Goal: Task Accomplishment & Management: Manage account settings

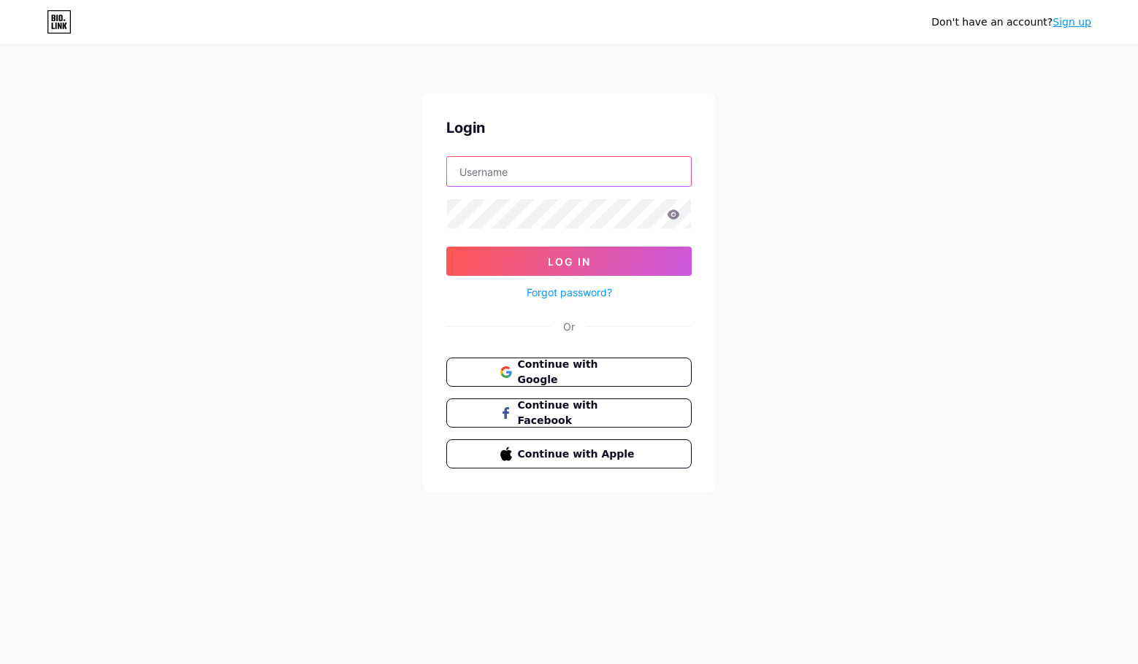
click at [606, 183] on input "text" at bounding box center [569, 171] width 244 height 29
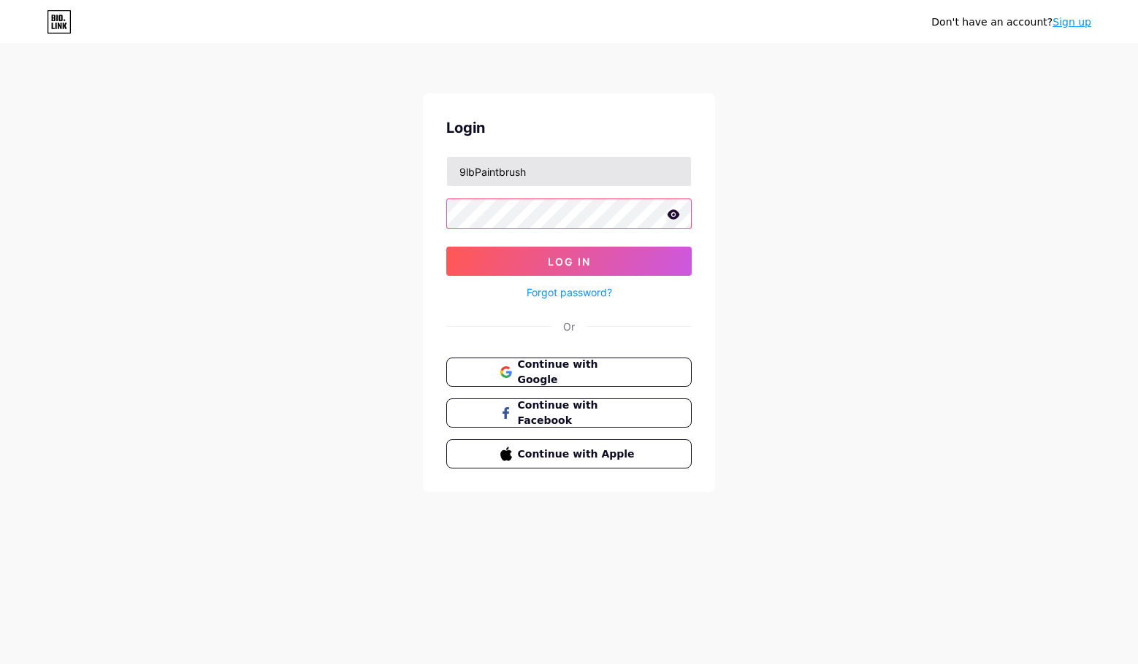
click at [446, 247] on button "Log In" at bounding box center [568, 261] width 245 height 29
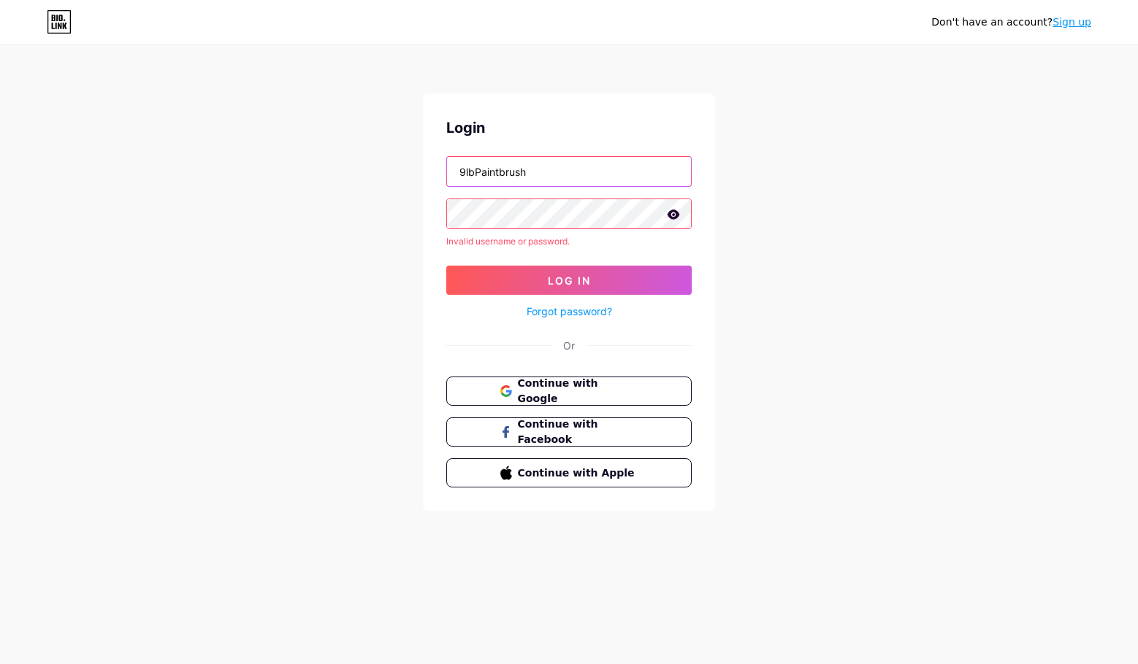
click at [568, 167] on input "9lbPaintbrush" at bounding box center [569, 171] width 244 height 29
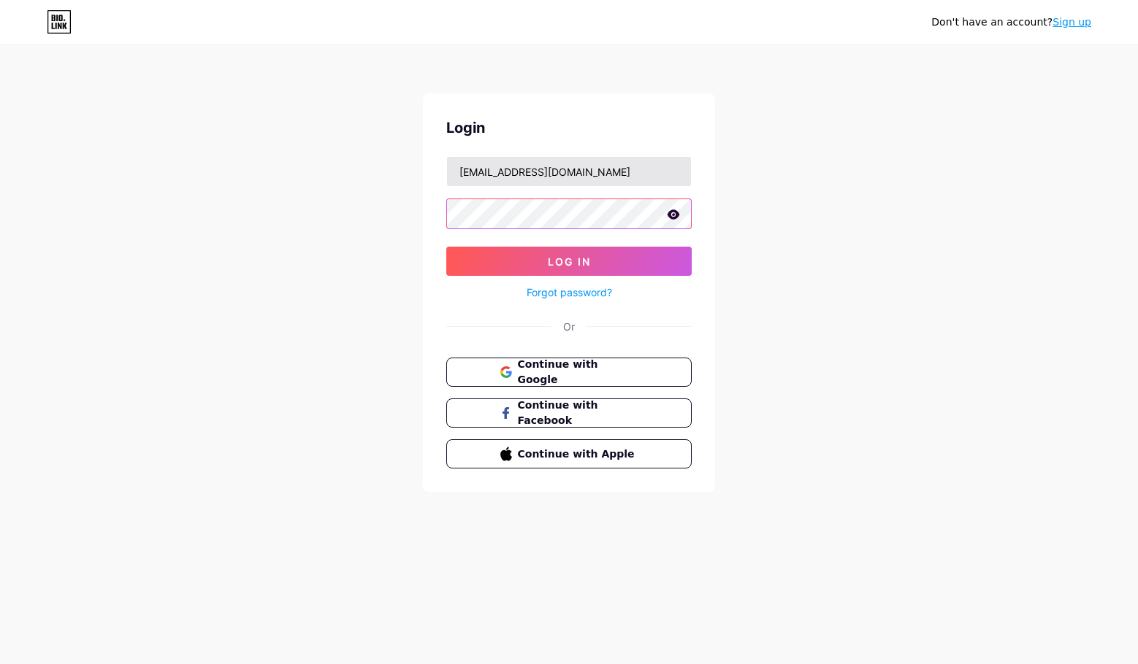
click at [446, 247] on button "Log In" at bounding box center [568, 261] width 245 height 29
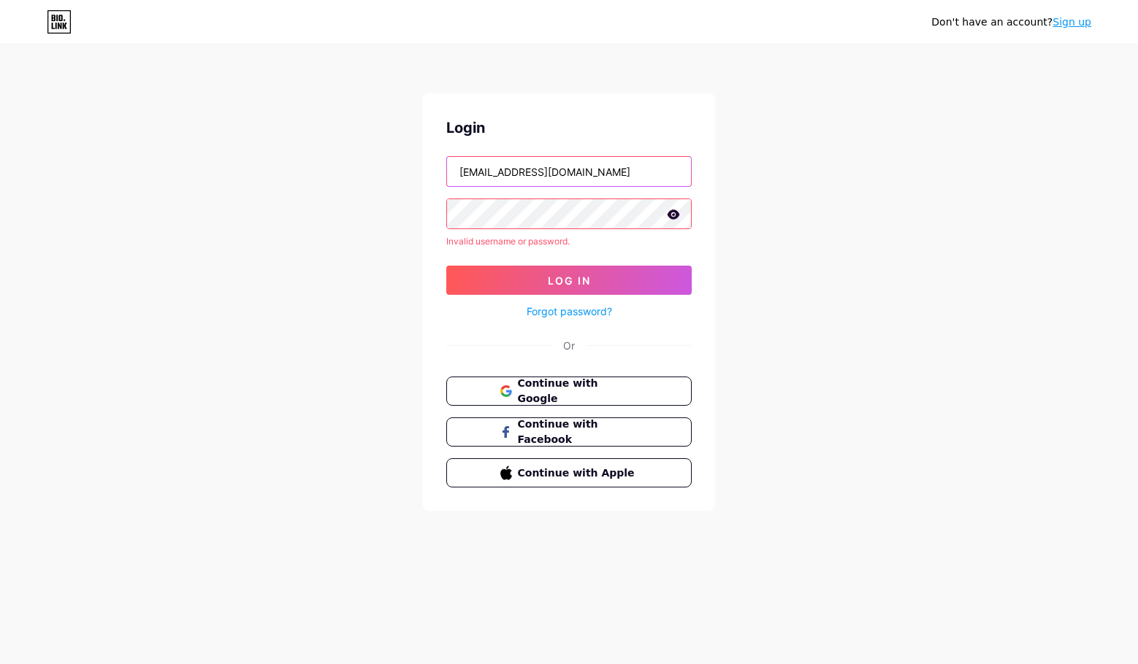
click at [591, 180] on input "[EMAIL_ADDRESS][DOMAIN_NAME]" at bounding box center [569, 171] width 244 height 29
click at [672, 213] on icon at bounding box center [673, 215] width 13 height 10
click at [645, 280] on button "Log In" at bounding box center [568, 280] width 245 height 29
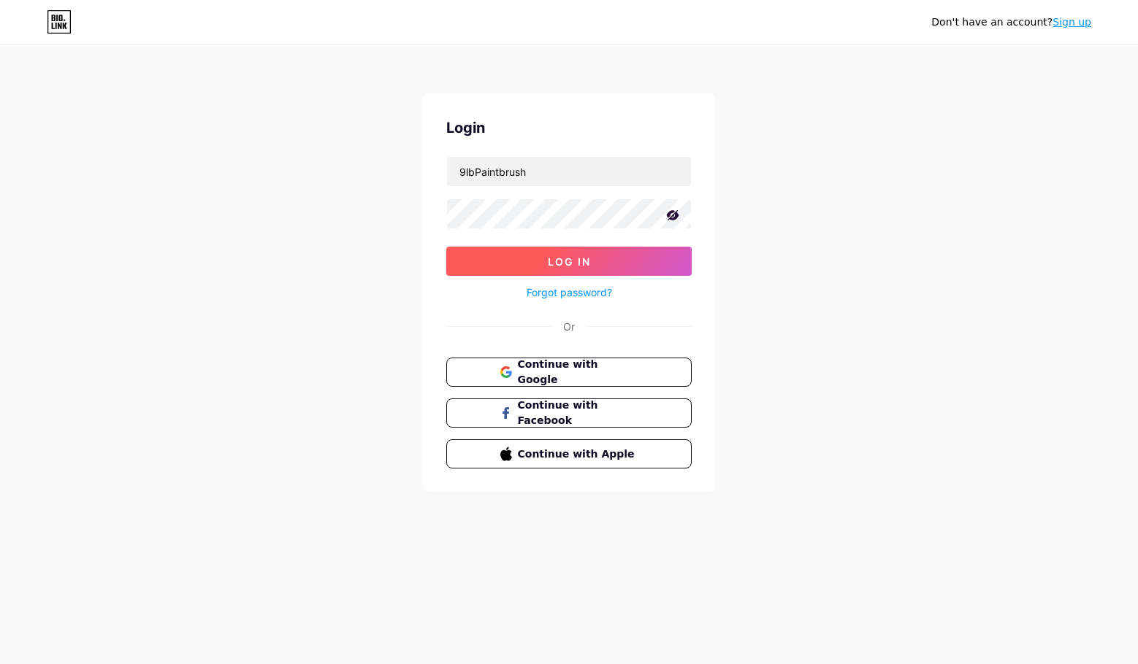
click at [581, 258] on span "Log In" at bounding box center [569, 262] width 43 height 12
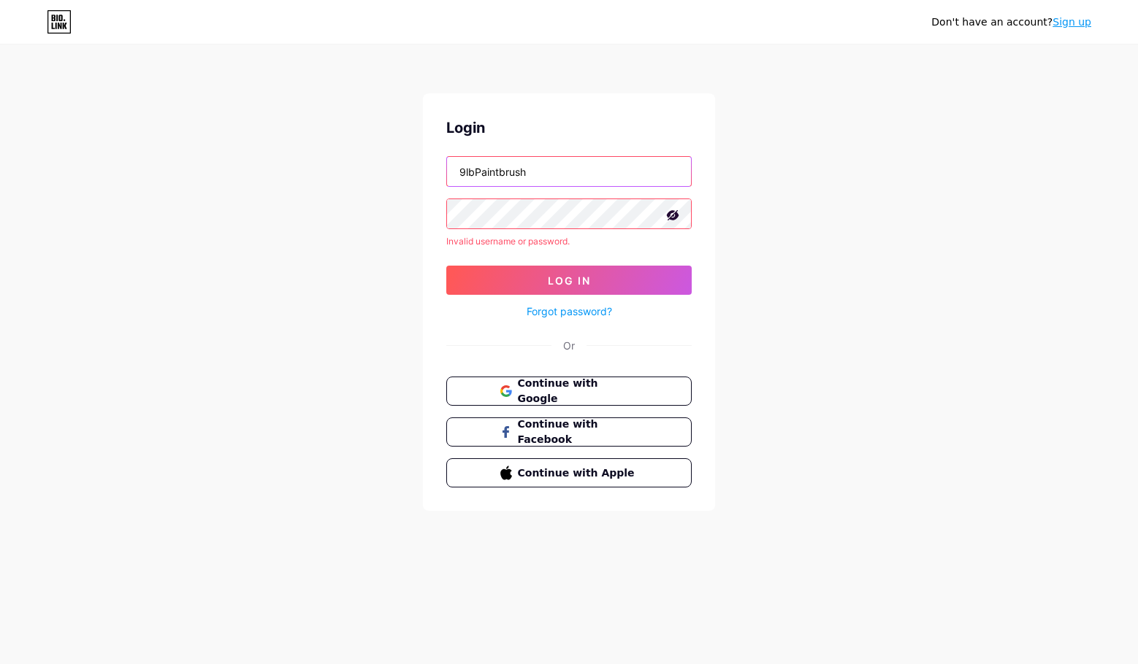
click at [479, 173] on input "9lbPaintbrush" at bounding box center [569, 171] width 244 height 29
type input "9lbpaintbrush"
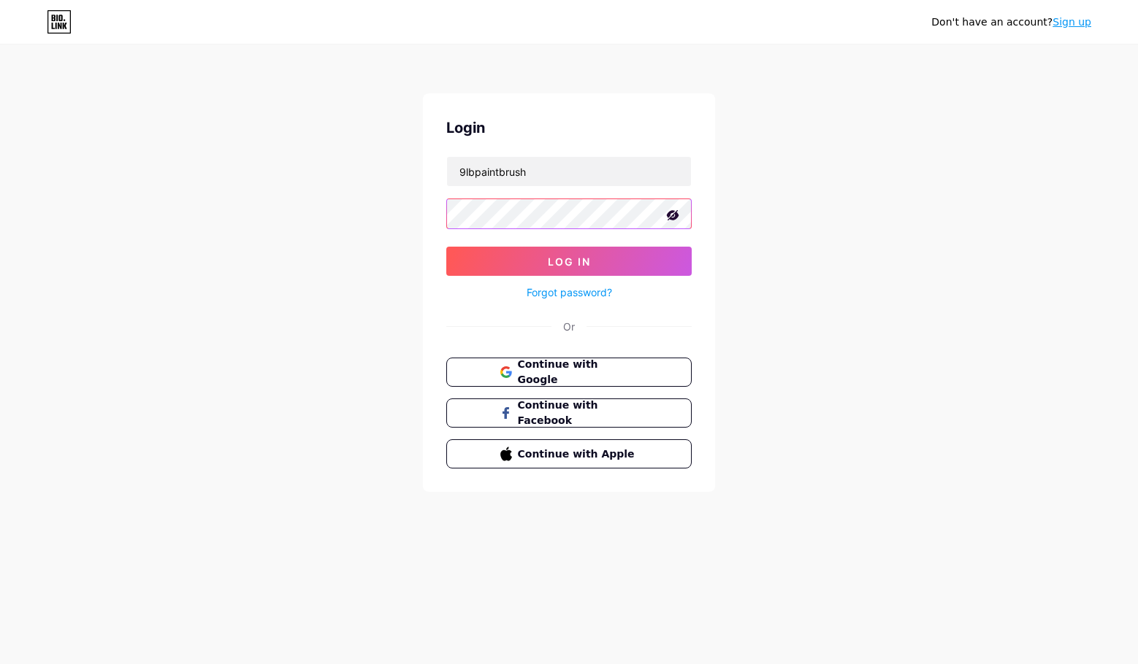
click at [446, 247] on button "Log In" at bounding box center [568, 261] width 245 height 29
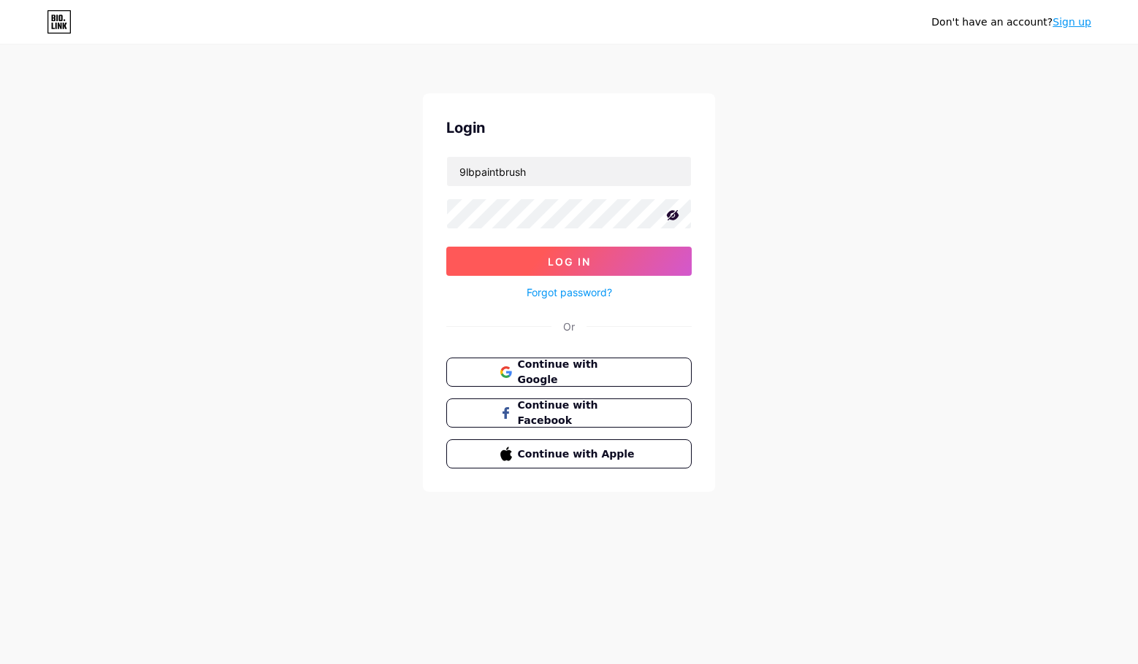
click at [568, 247] on button "Log In" at bounding box center [568, 261] width 245 height 29
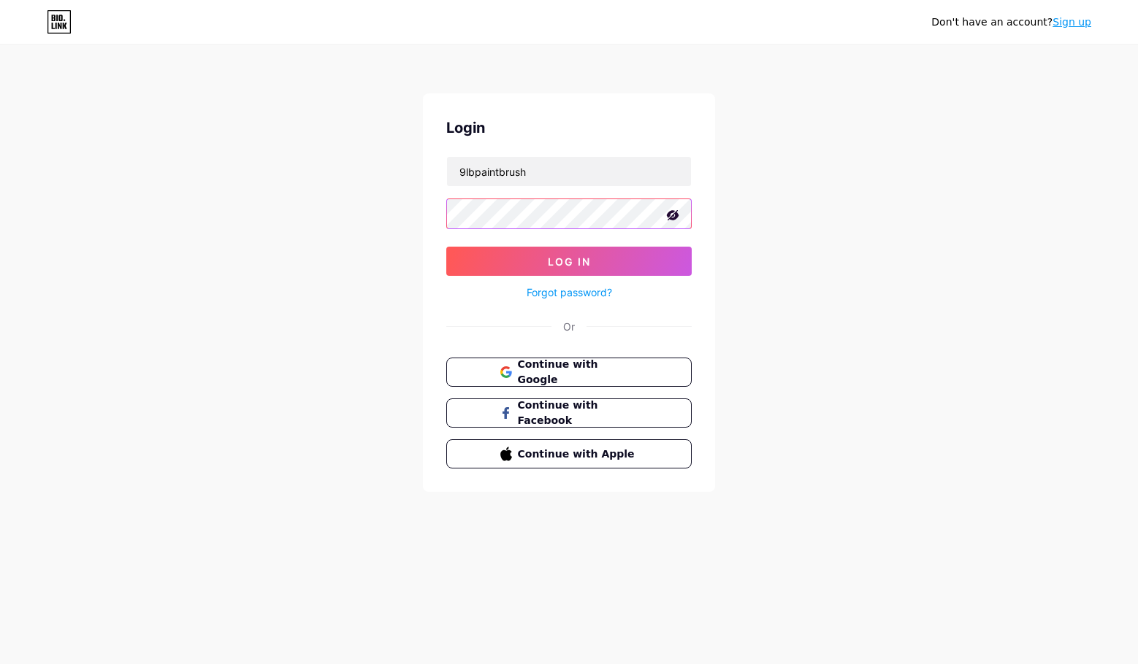
click at [446, 247] on button "Log In" at bounding box center [568, 261] width 245 height 29
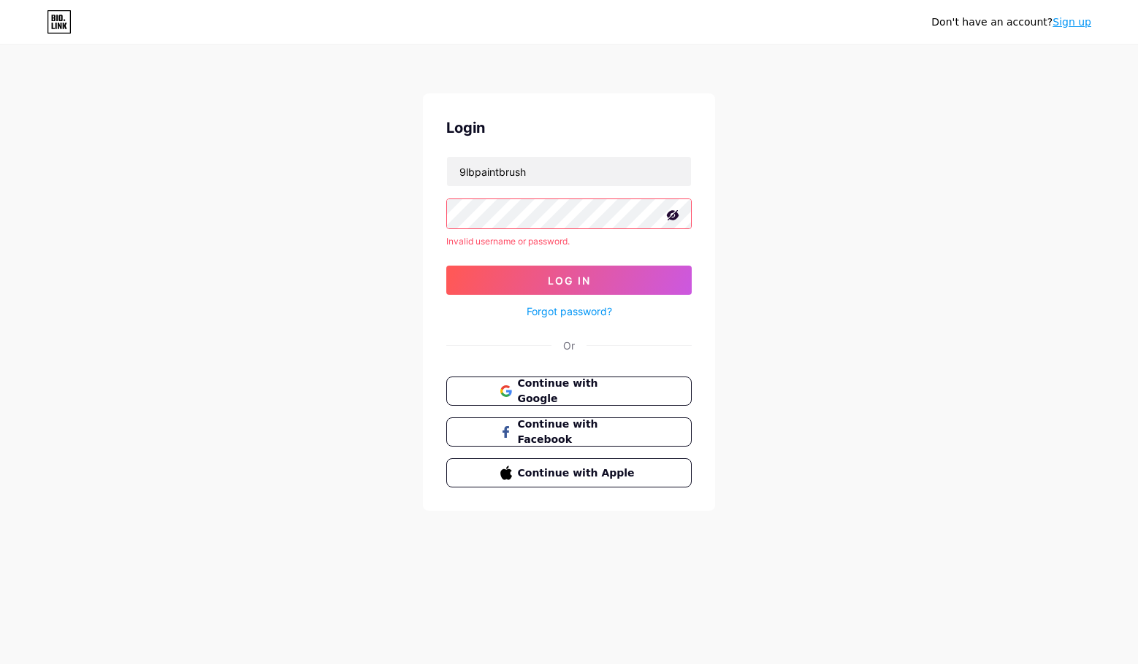
click at [556, 315] on link "Forgot password?" at bounding box center [568, 311] width 85 height 15
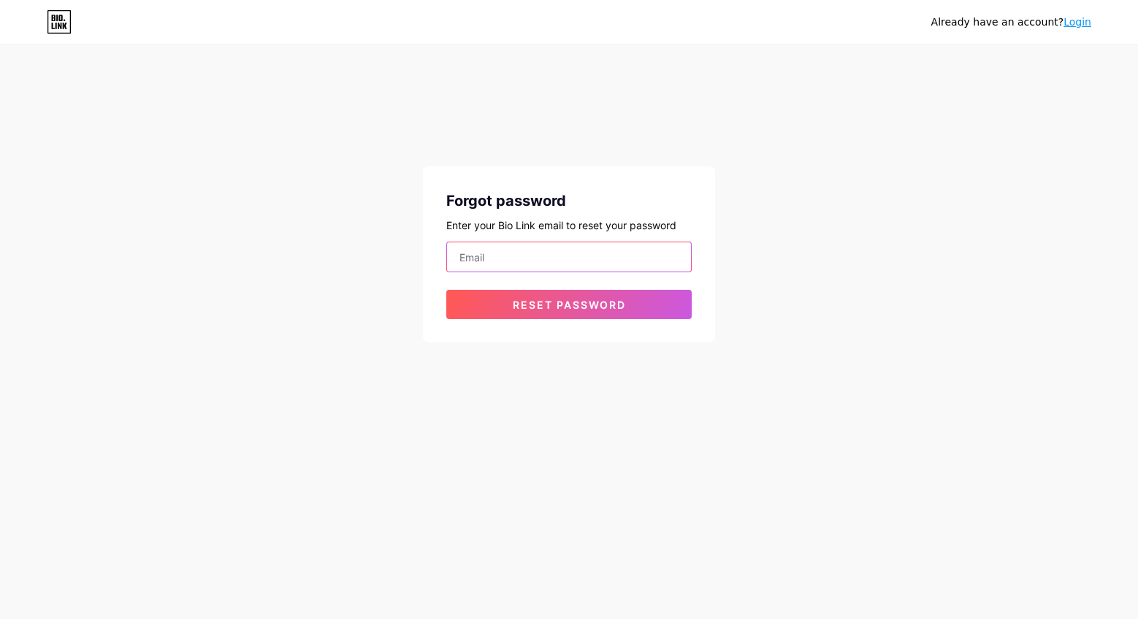
click at [556, 270] on input "email" at bounding box center [569, 256] width 244 height 29
type input "[EMAIL_ADDRESS][DOMAIN_NAME]"
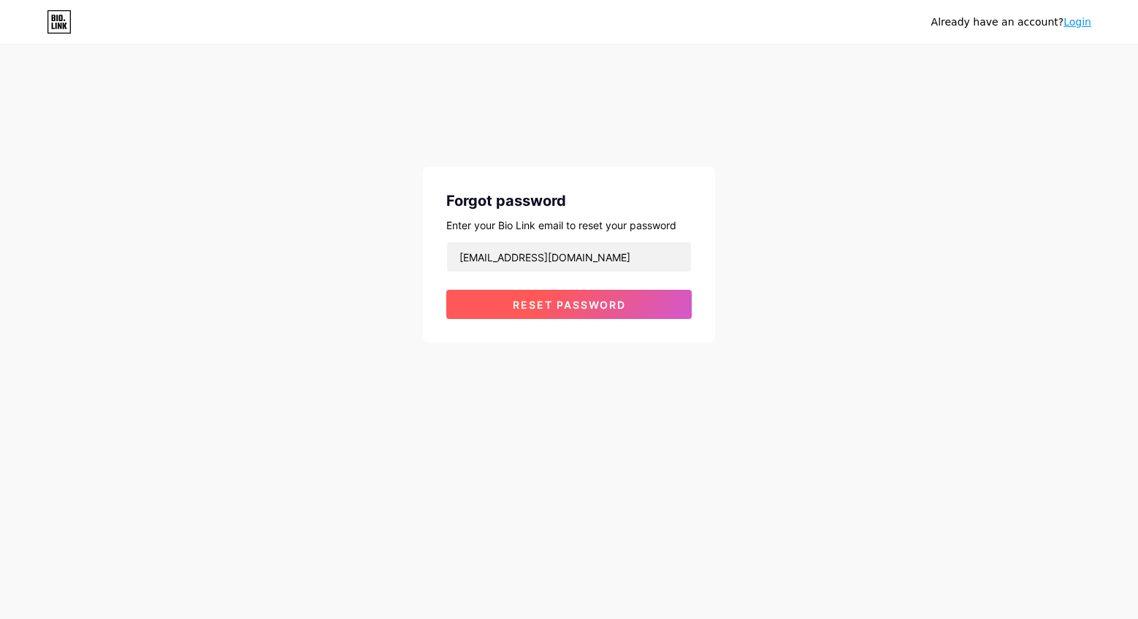
click at [568, 300] on span "Reset password" at bounding box center [569, 305] width 113 height 12
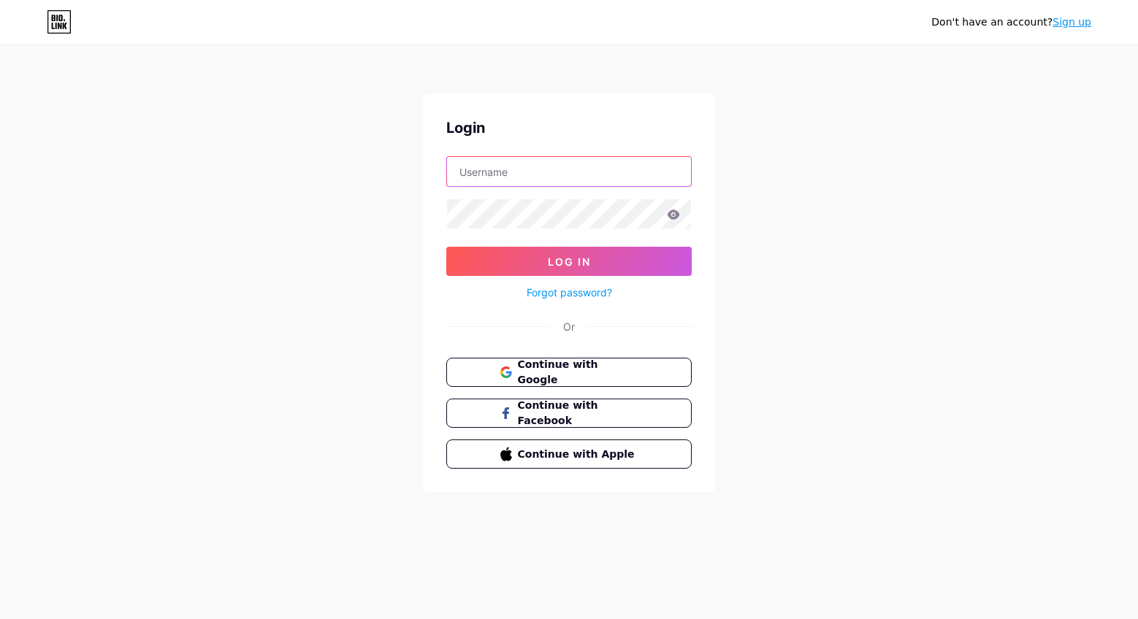
click at [589, 164] on input "text" at bounding box center [569, 171] width 244 height 29
type input "[EMAIL_ADDRESS][DOMAIN_NAME]"
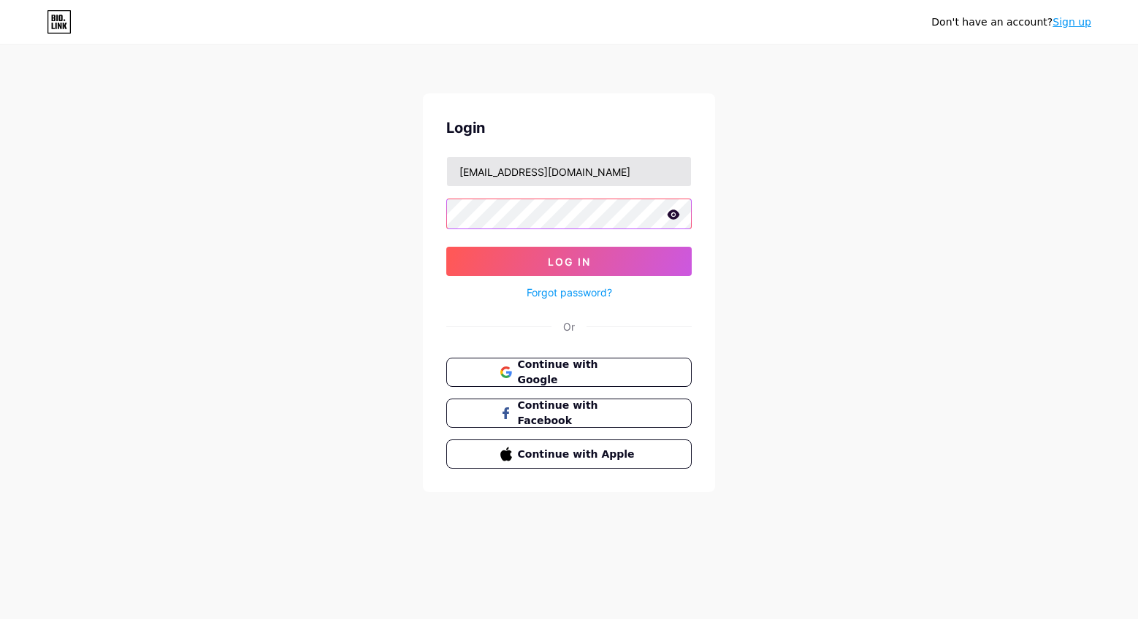
click at [446, 247] on button "Log In" at bounding box center [568, 261] width 245 height 29
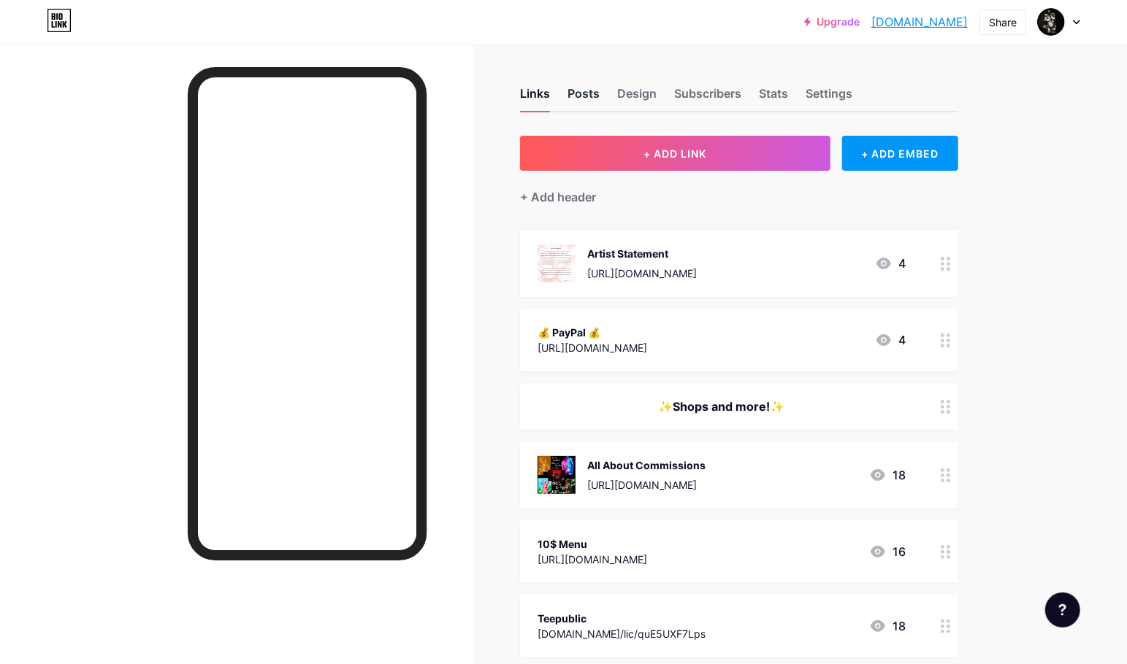
click at [594, 96] on div "Posts" at bounding box center [583, 98] width 32 height 26
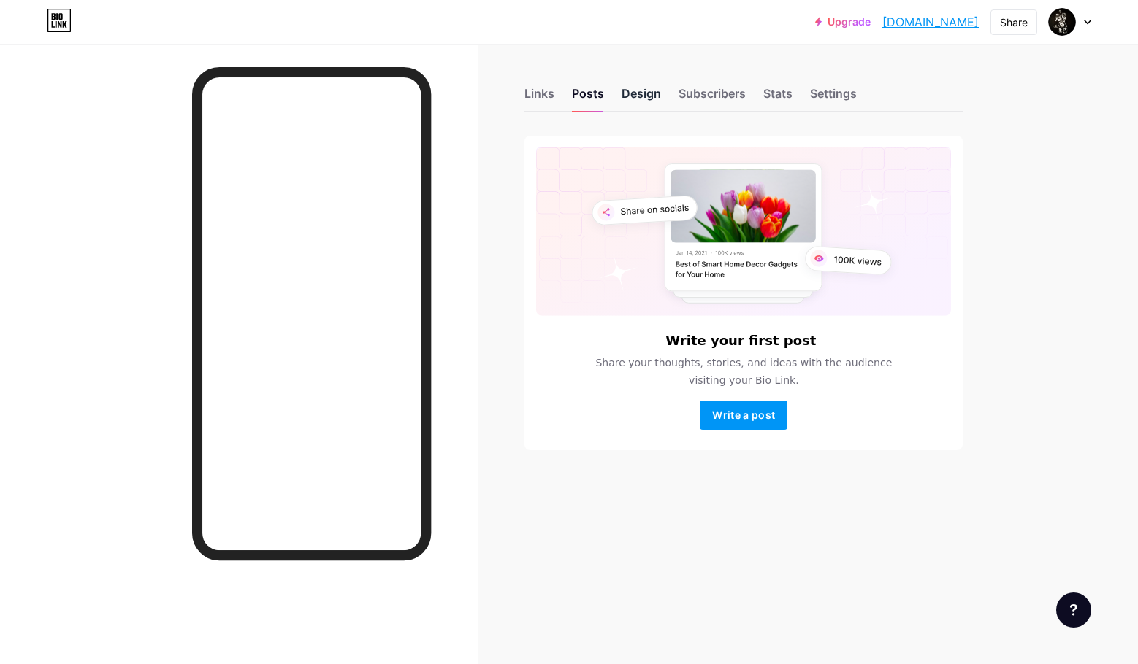
click at [633, 94] on div "Design" at bounding box center [640, 98] width 39 height 26
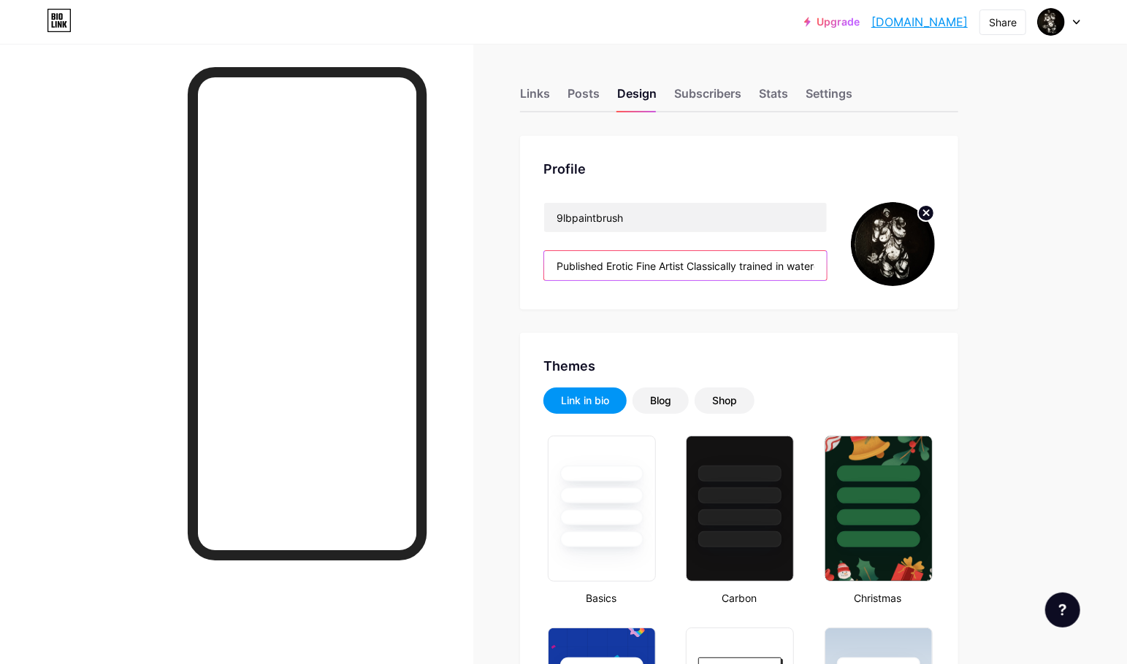
click at [823, 270] on input "Published Erotic Fine Artist Classically trained in watercolor Commissions open" at bounding box center [685, 265] width 283 height 29
click at [802, 264] on input "Published Erotic Fine Artist Classically trained in watercolor Commissions open" at bounding box center [685, 265] width 283 height 29
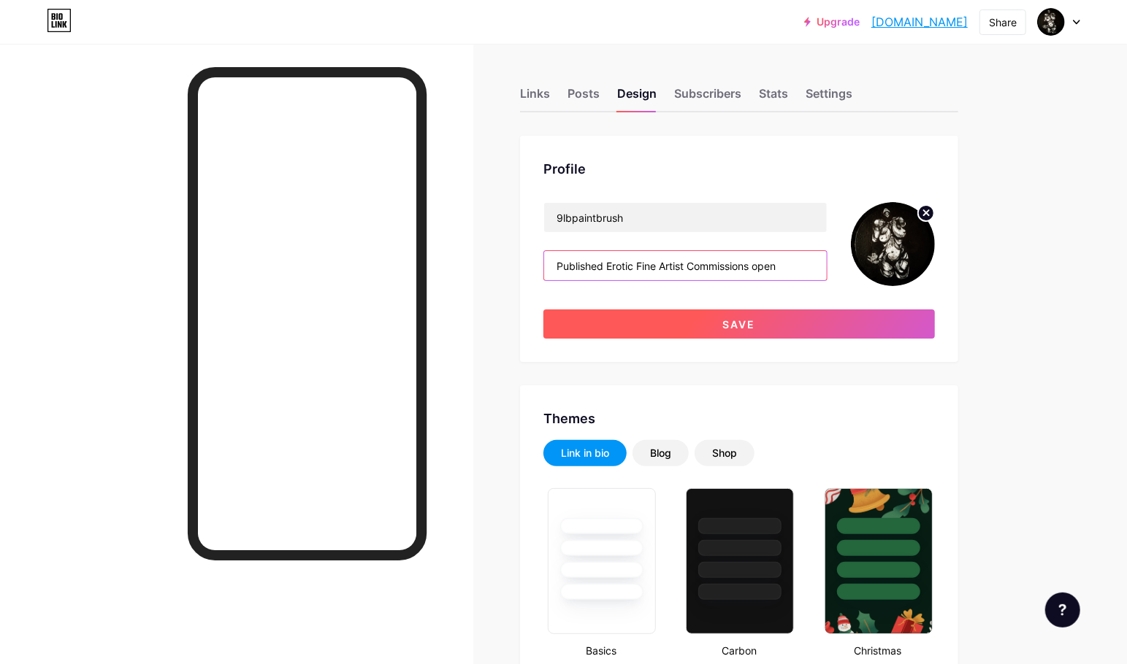
type input "Published Erotic Fine Artist Commissions open"
click at [789, 325] on button "Save" at bounding box center [738, 324] width 391 height 29
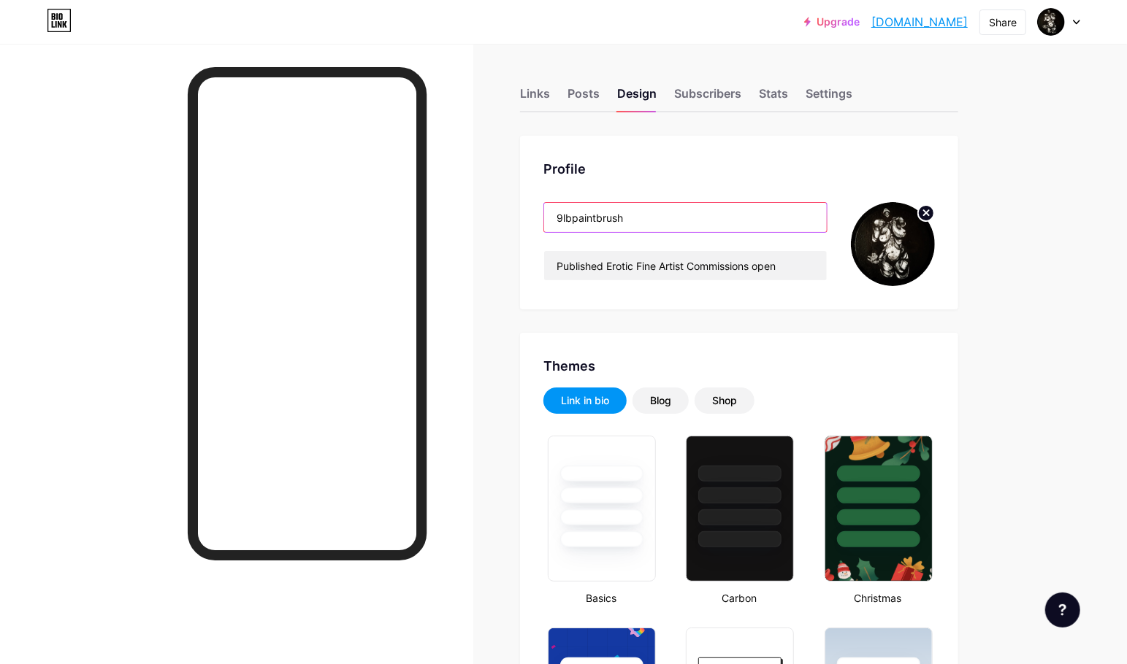
click at [583, 220] on input "9lbpaintbrush" at bounding box center [685, 217] width 283 height 29
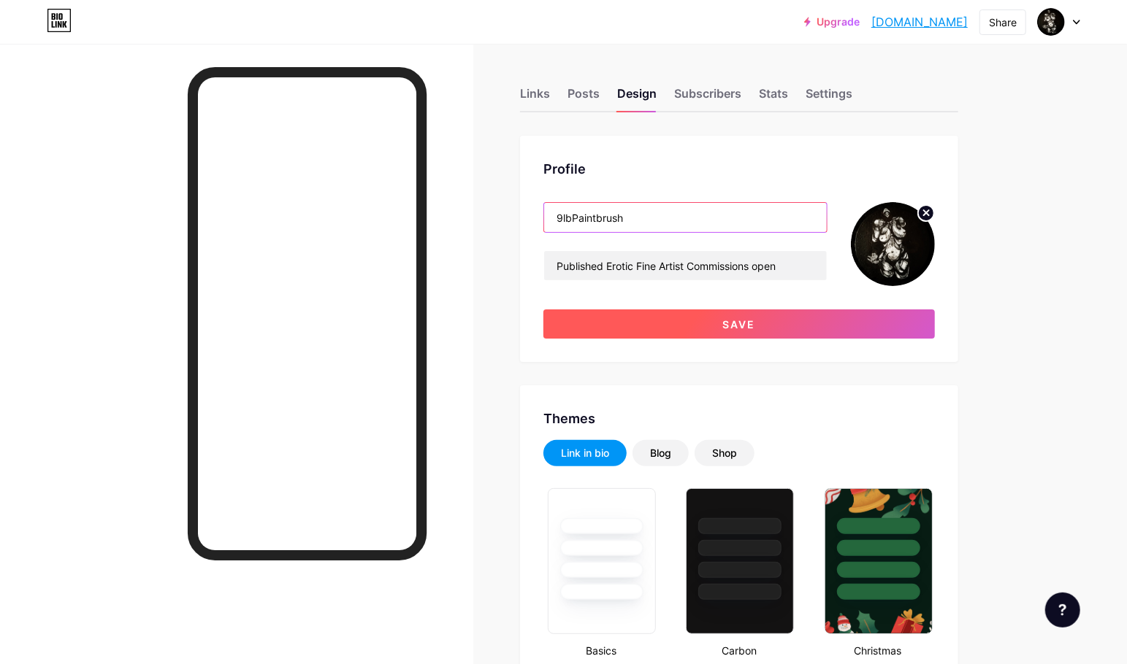
type input "9lbPaintbrush"
click at [772, 328] on button "Save" at bounding box center [738, 324] width 391 height 29
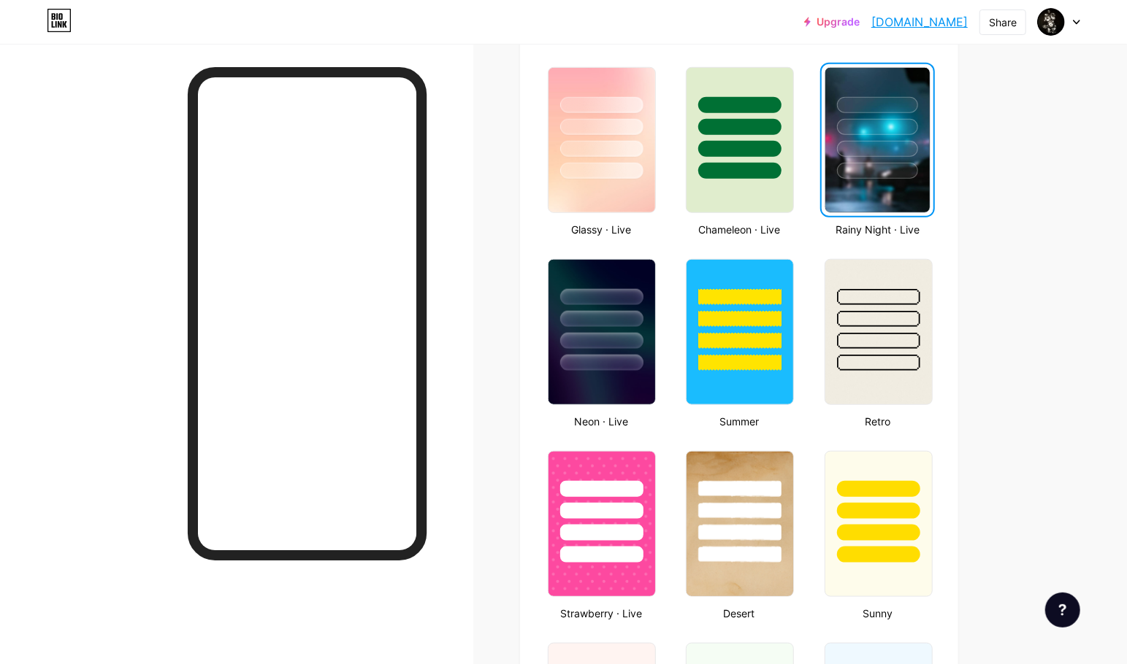
scroll to position [756, 0]
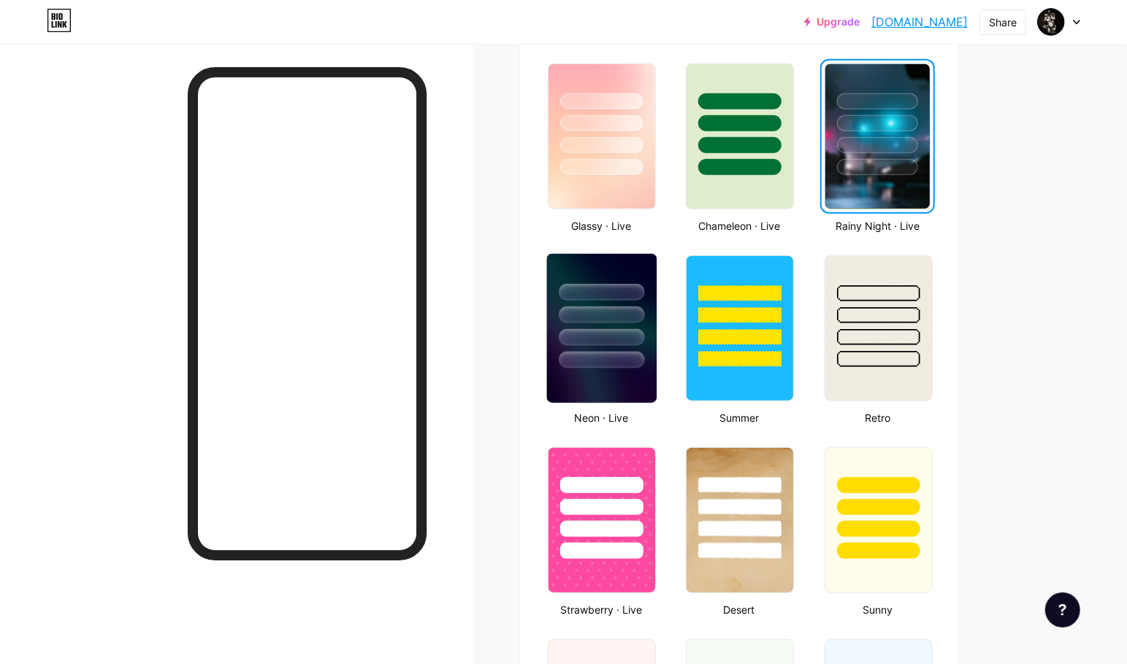
click at [621, 376] on img at bounding box center [602, 328] width 110 height 149
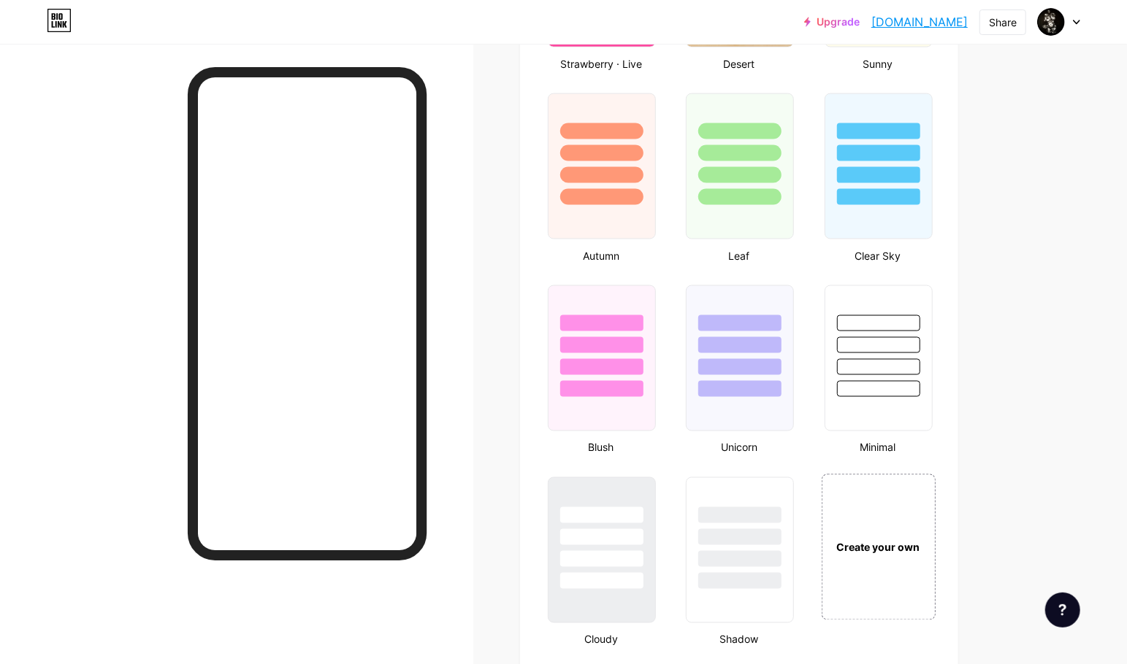
scroll to position [1289, 0]
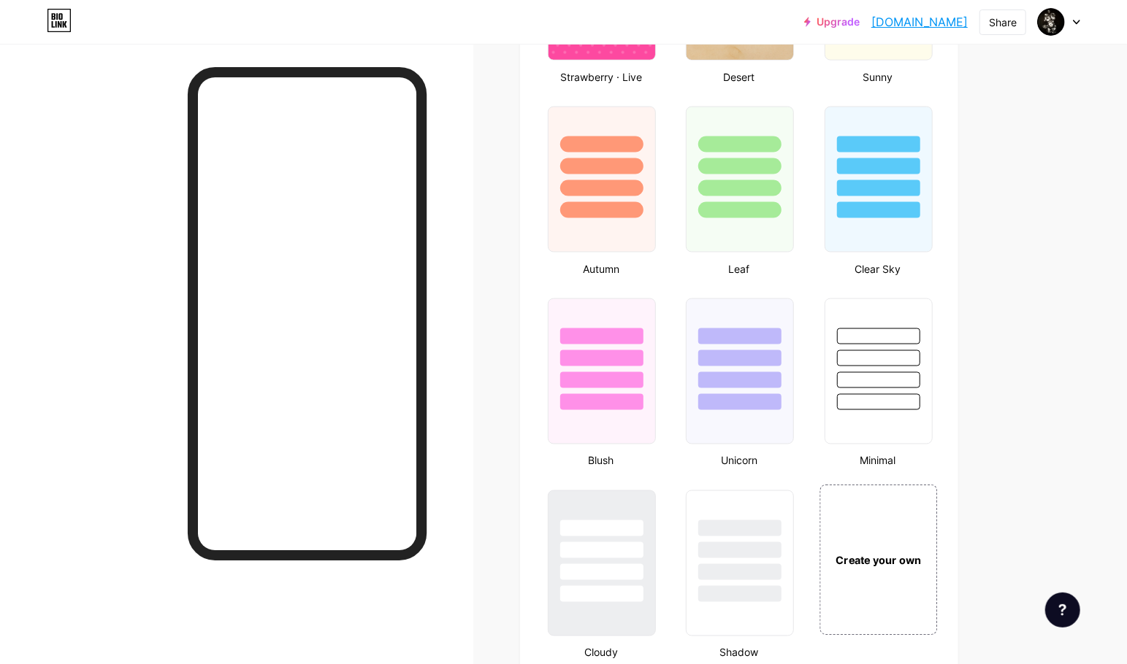
click at [897, 541] on div "Create your own" at bounding box center [878, 560] width 118 height 150
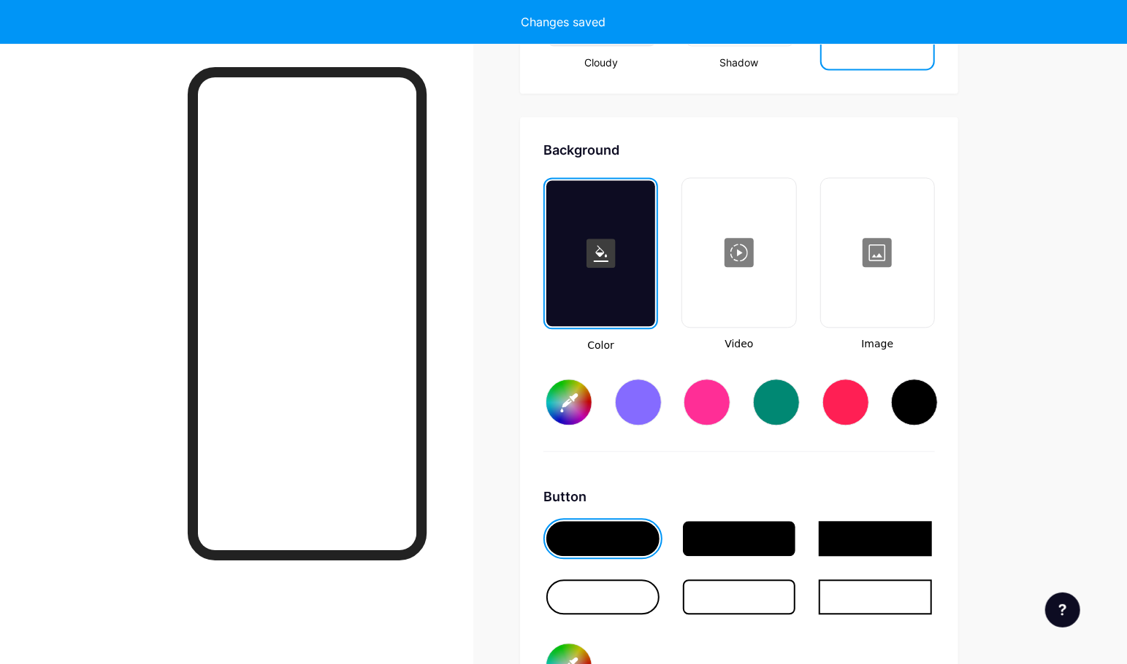
type input "#ffffff"
type input "#000000"
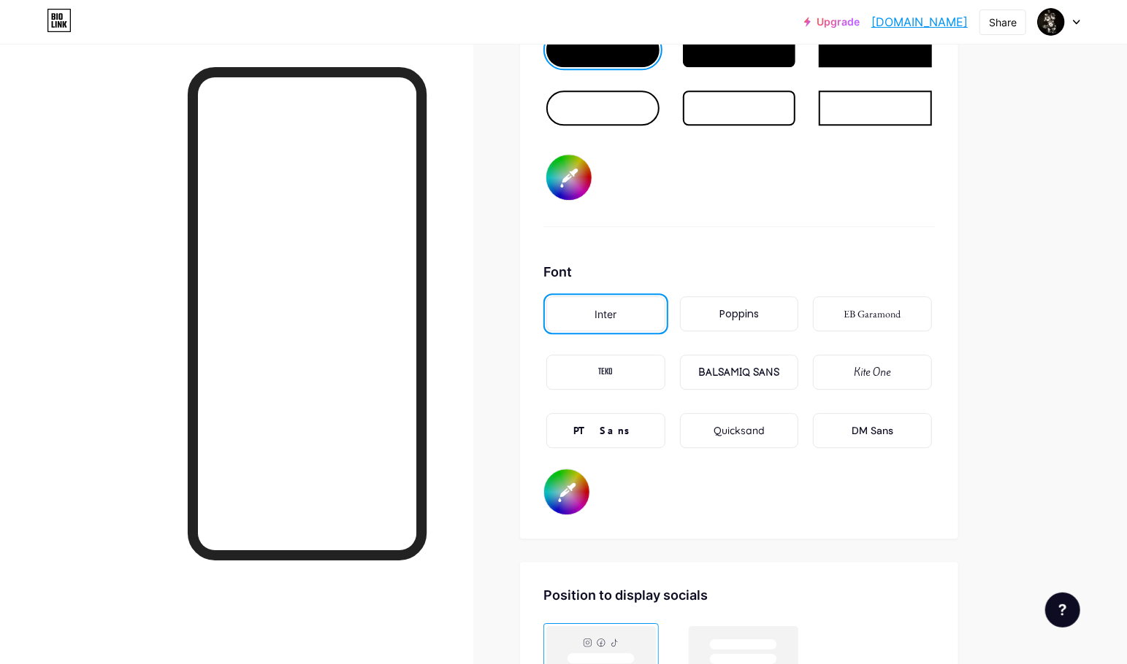
scroll to position [2382, 0]
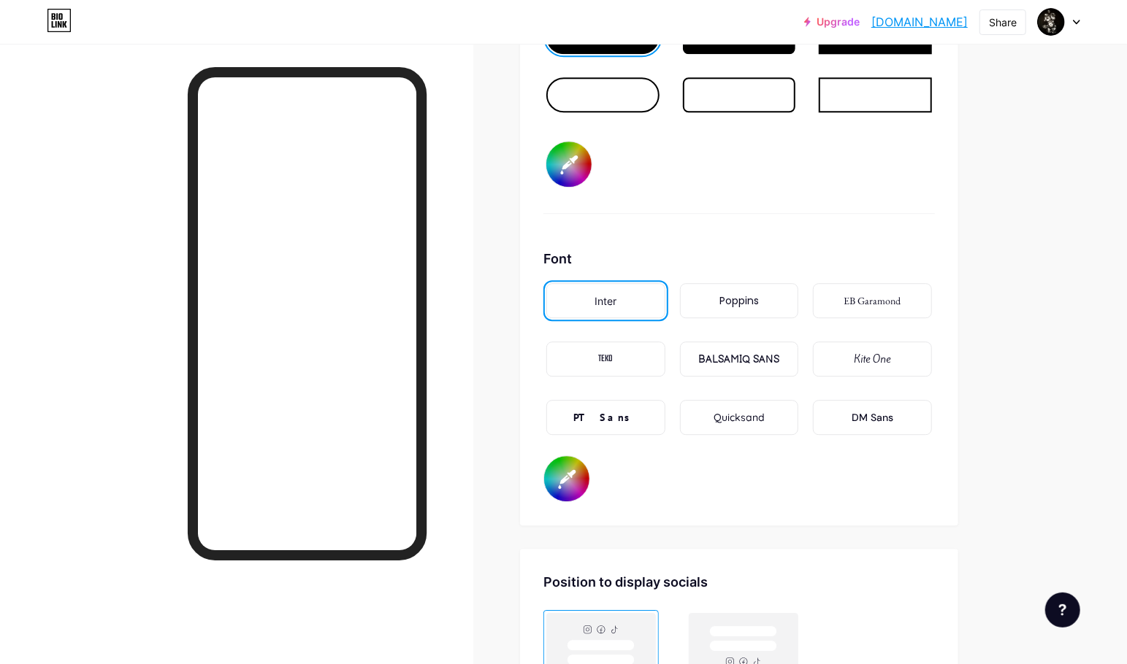
click at [780, 417] on div "Quicksand" at bounding box center [739, 417] width 119 height 35
click at [853, 312] on div "EB Garamond" at bounding box center [872, 300] width 119 height 35
click at [770, 321] on div "Inter Poppins EB Garamond TEKO BALSAMIQ SANS Kite One PT Sans Quicksand DM Sans" at bounding box center [738, 367] width 391 height 175
click at [735, 302] on div "Poppins" at bounding box center [738, 301] width 39 height 15
click at [751, 414] on div "Quicksand" at bounding box center [738, 417] width 51 height 15
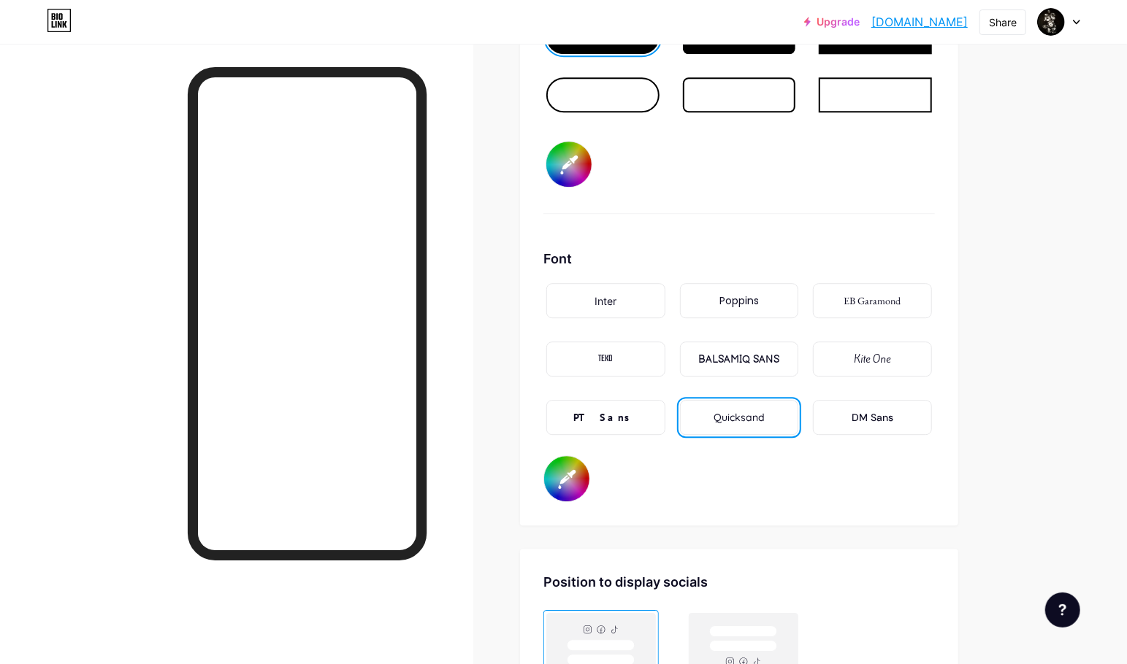
click at [850, 358] on div "Kite One" at bounding box center [872, 359] width 119 height 35
click at [853, 310] on div "EB Garamond" at bounding box center [872, 300] width 119 height 35
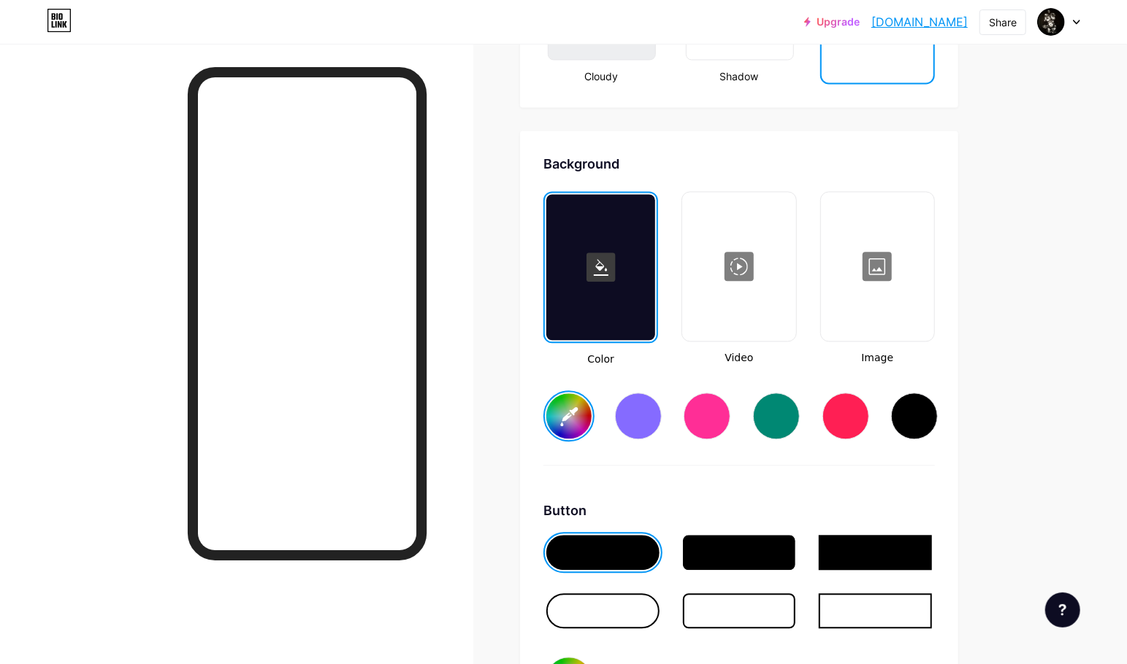
scroll to position [1874, 0]
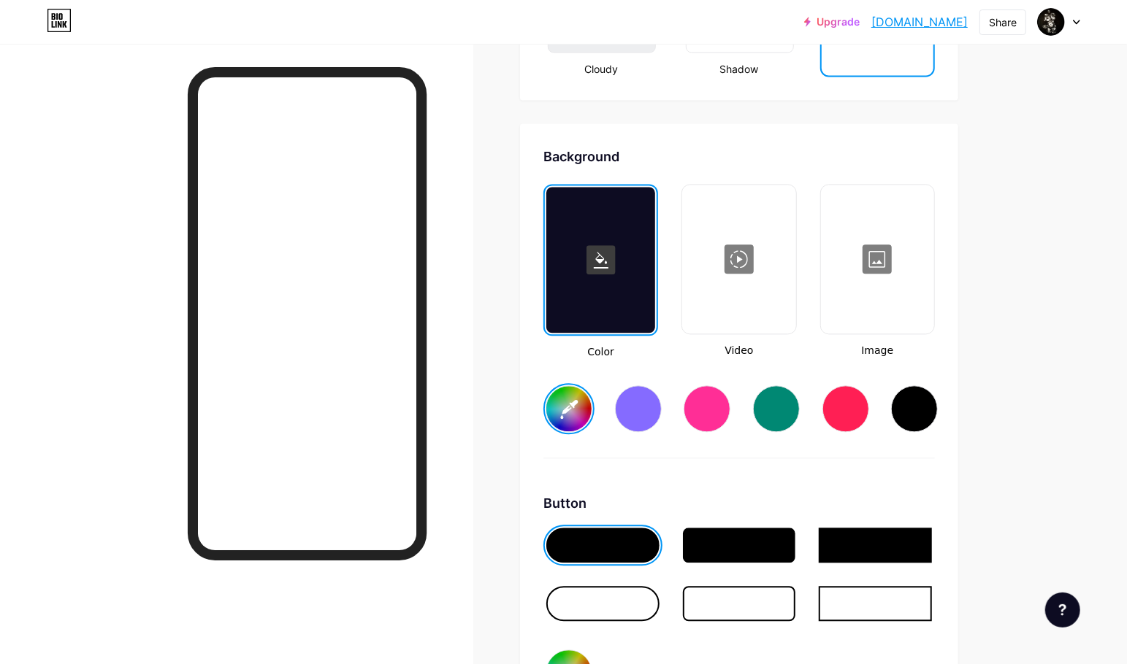
click at [580, 413] on input "#ffffff" at bounding box center [568, 408] width 45 height 45
type input "#e3c34f"
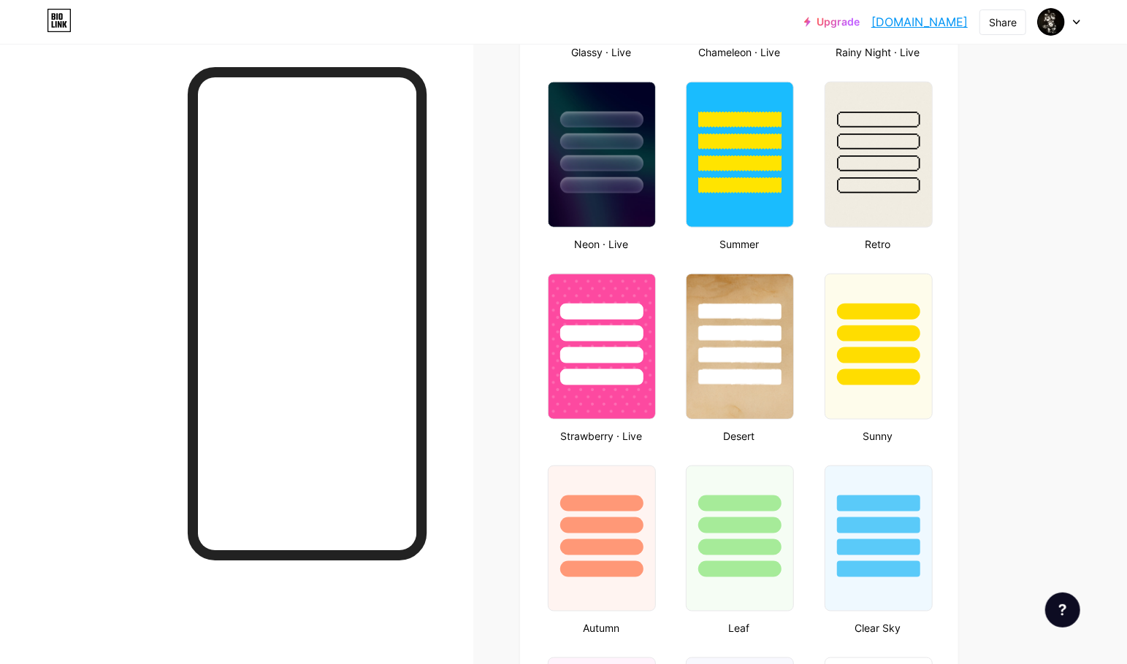
scroll to position [907, 0]
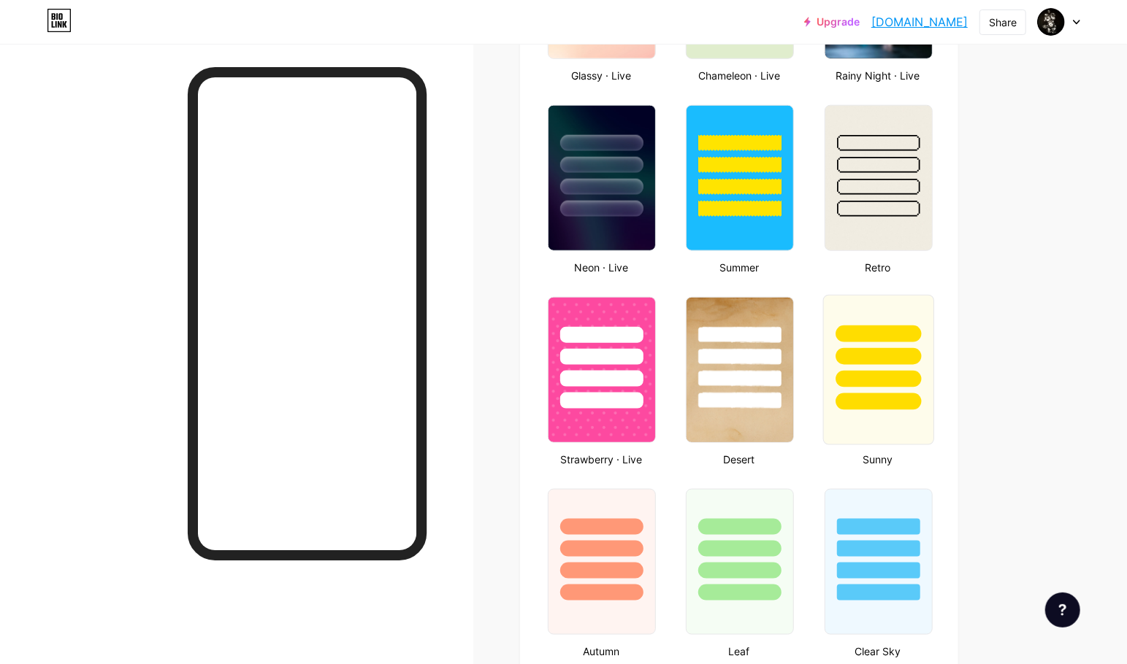
click at [918, 311] on div at bounding box center [879, 353] width 110 height 115
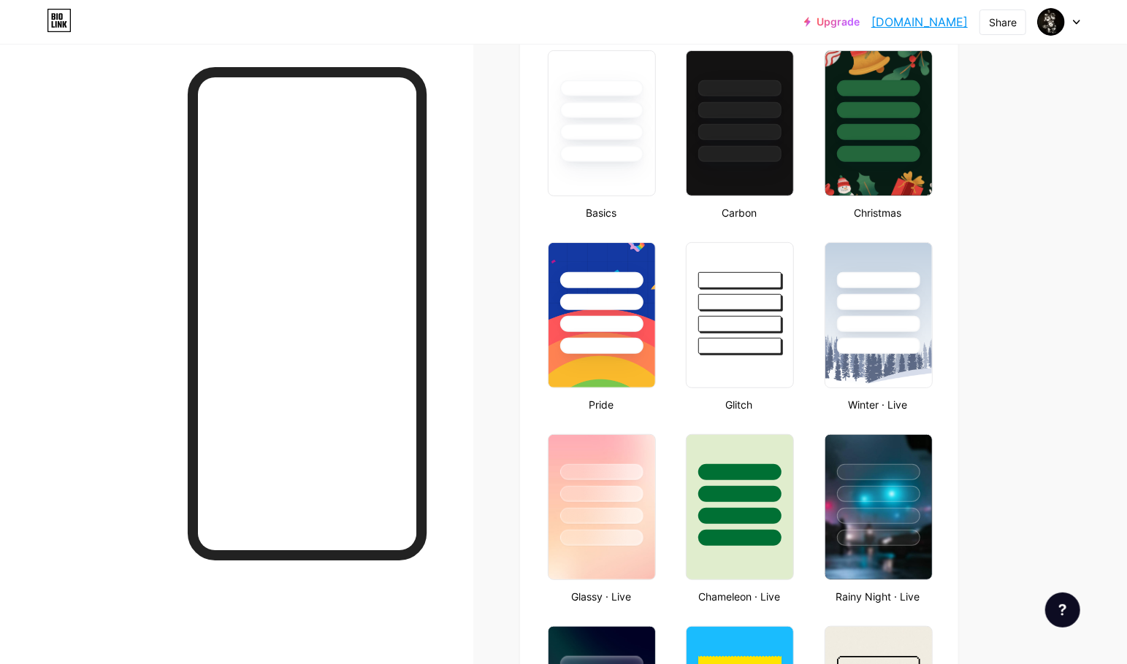
scroll to position [389, 0]
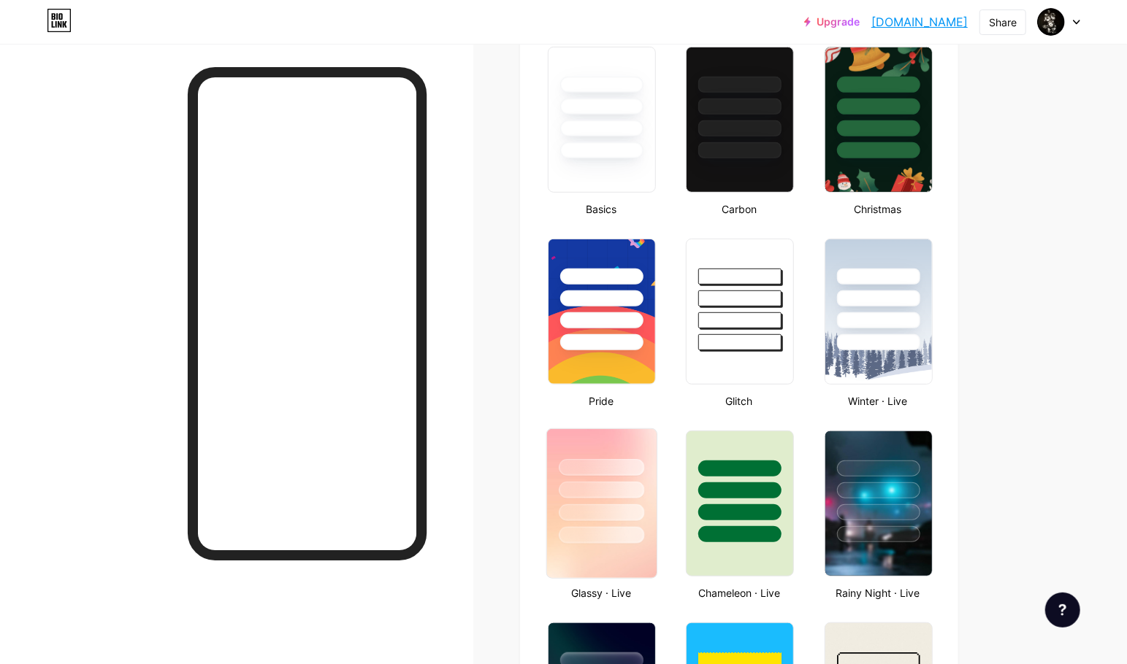
click at [628, 484] on div at bounding box center [601, 490] width 85 height 17
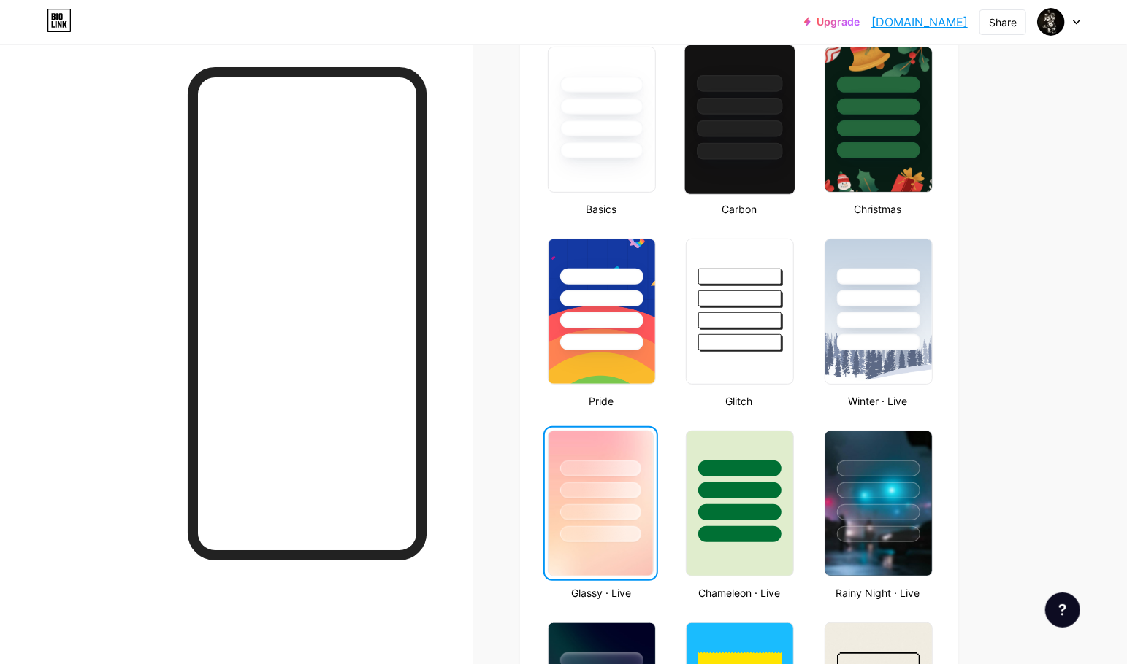
click at [748, 180] on div at bounding box center [739, 120] width 111 height 150
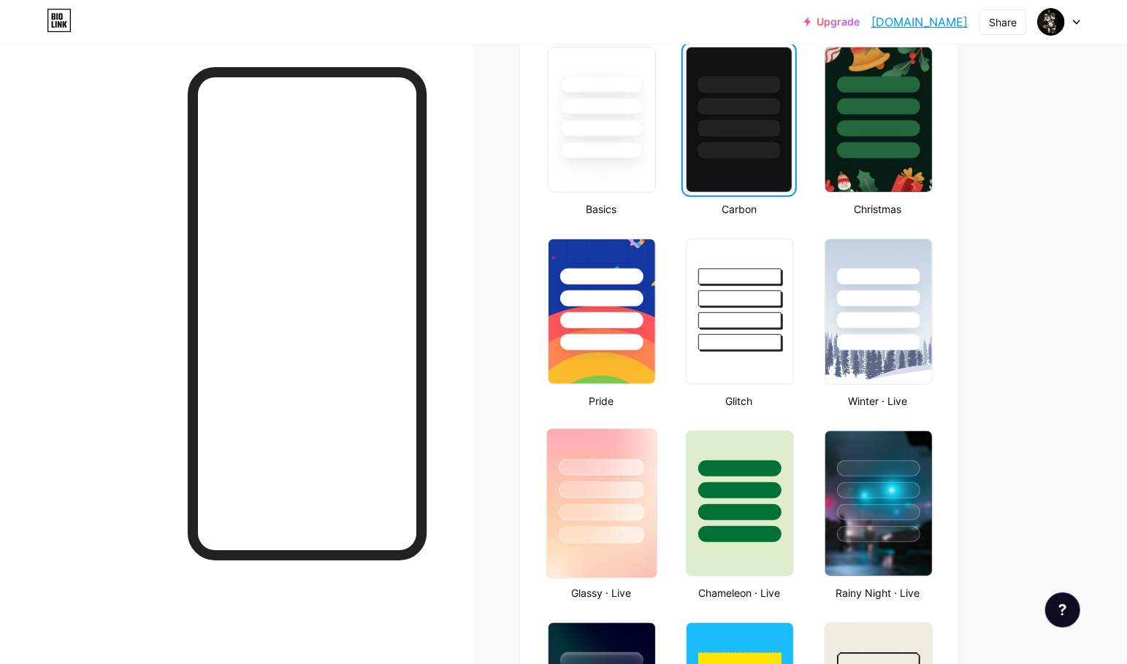
click at [609, 470] on div at bounding box center [601, 467] width 85 height 17
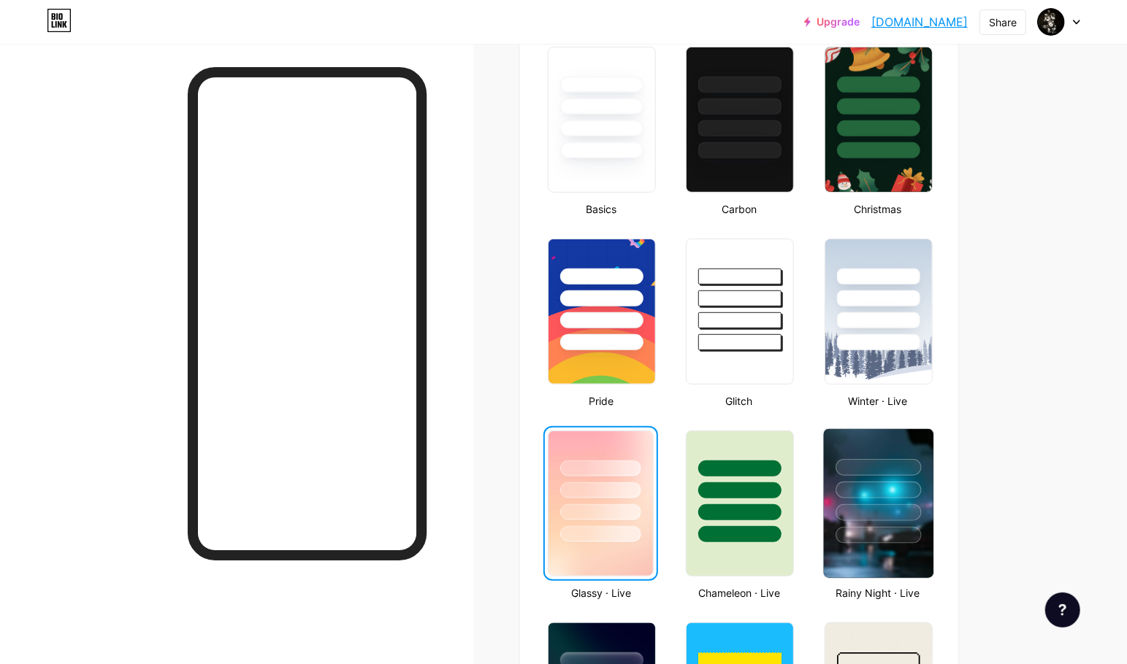
click at [895, 474] on div at bounding box center [877, 467] width 85 height 17
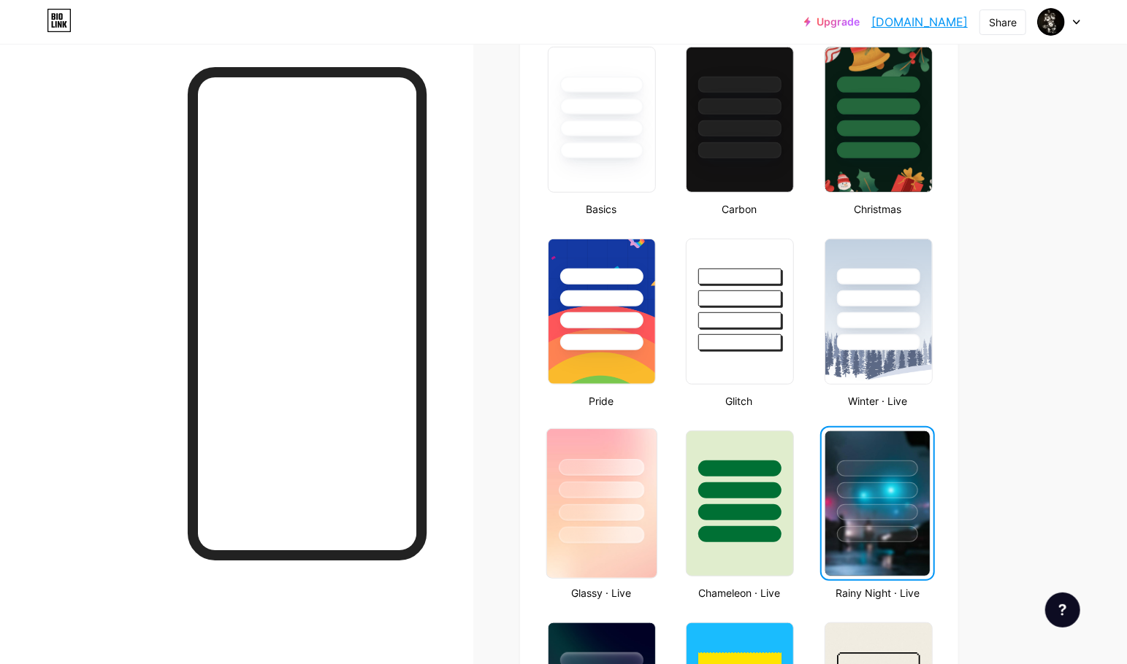
click at [599, 488] on div at bounding box center [601, 490] width 85 height 17
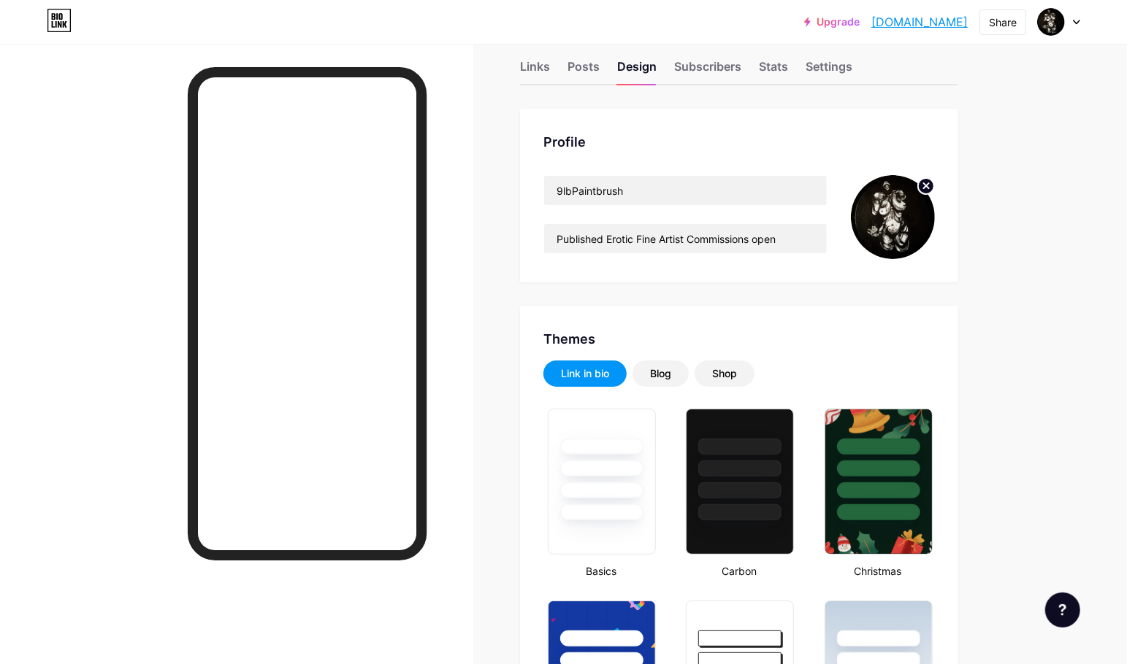
scroll to position [0, 0]
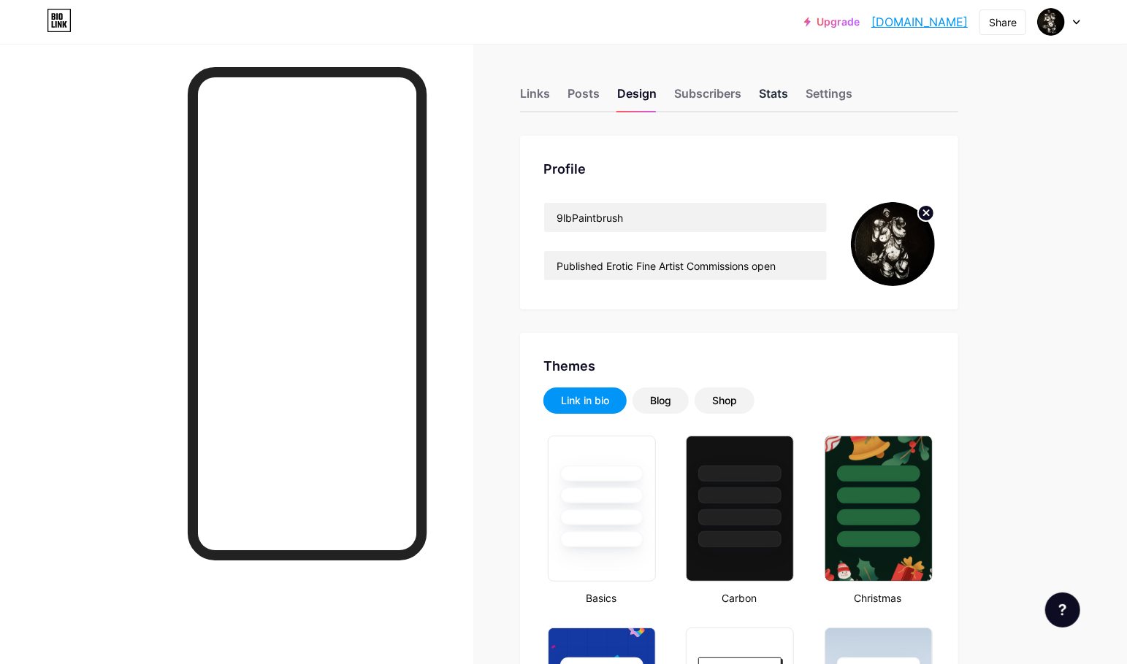
click at [780, 91] on div "Stats" at bounding box center [773, 98] width 29 height 26
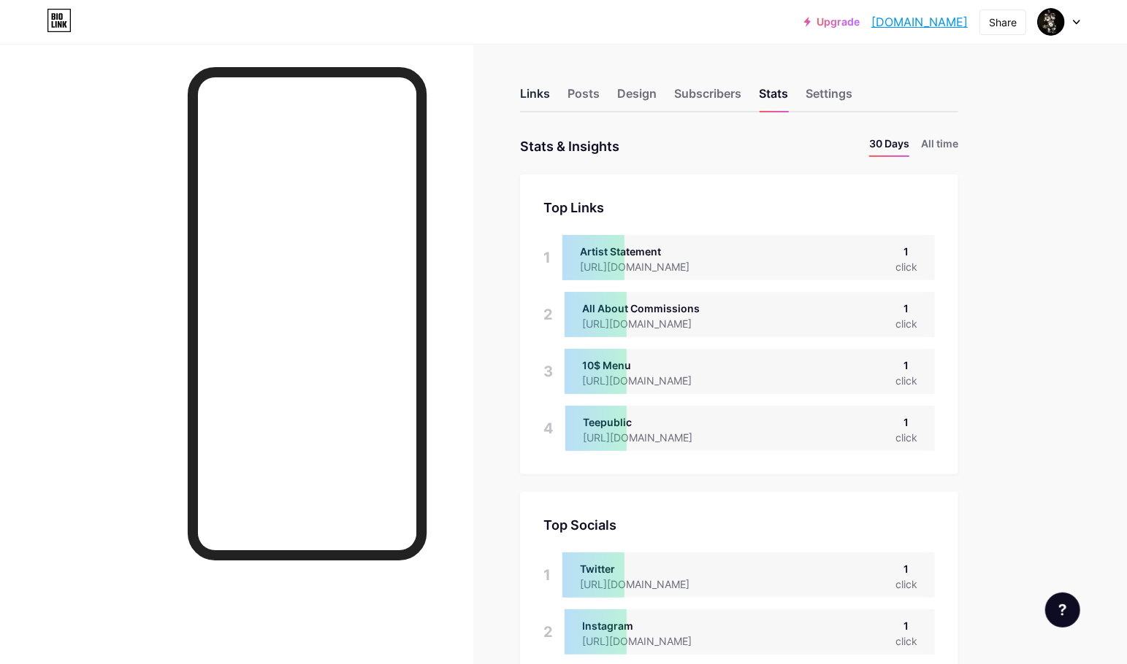
click at [540, 89] on div "Links" at bounding box center [535, 98] width 30 height 26
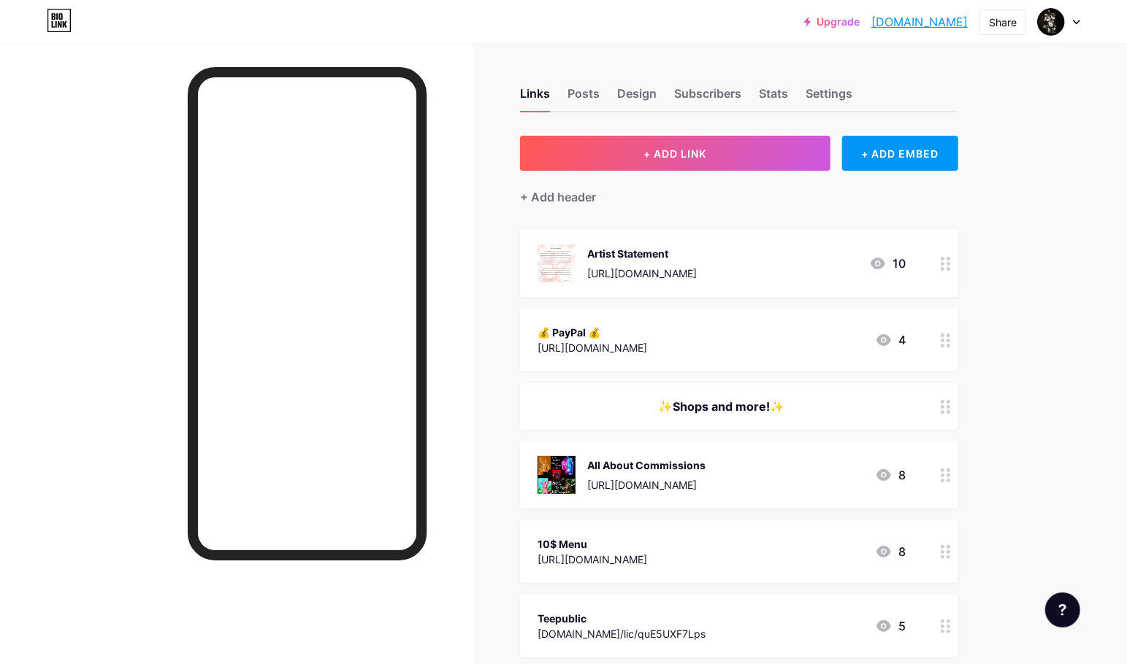
click at [761, 401] on div "✨️Shops and more!✨️" at bounding box center [721, 407] width 368 height 18
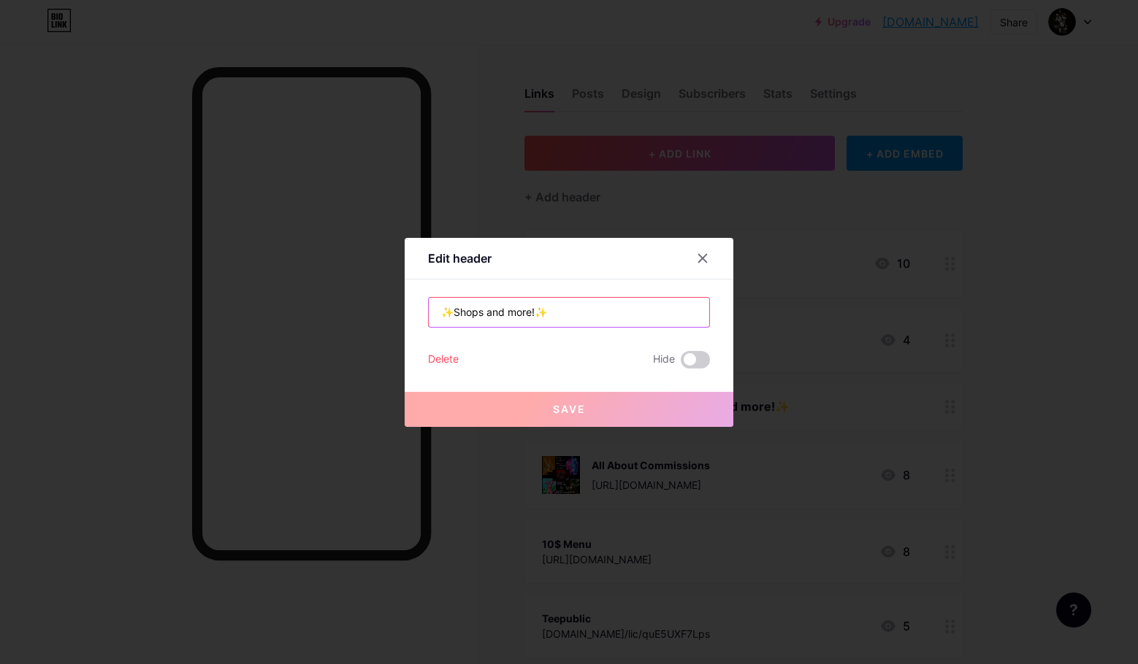
click at [505, 313] on input "✨️Shops and more!✨️" at bounding box center [569, 312] width 280 height 29
click at [532, 312] on input "✨️Shops and more!✨️" at bounding box center [569, 312] width 280 height 29
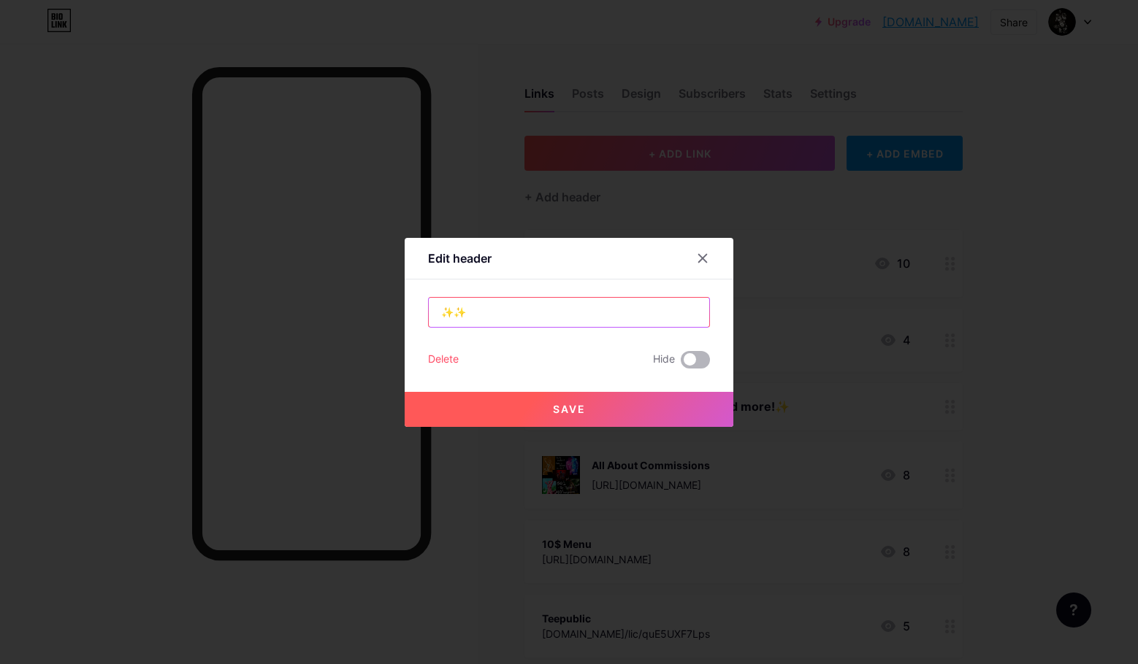
type input "✨️✨️"
click at [694, 358] on span at bounding box center [694, 360] width 29 height 18
click at [680, 364] on input "checkbox" at bounding box center [680, 364] width 0 height 0
click at [693, 253] on div at bounding box center [702, 258] width 26 height 26
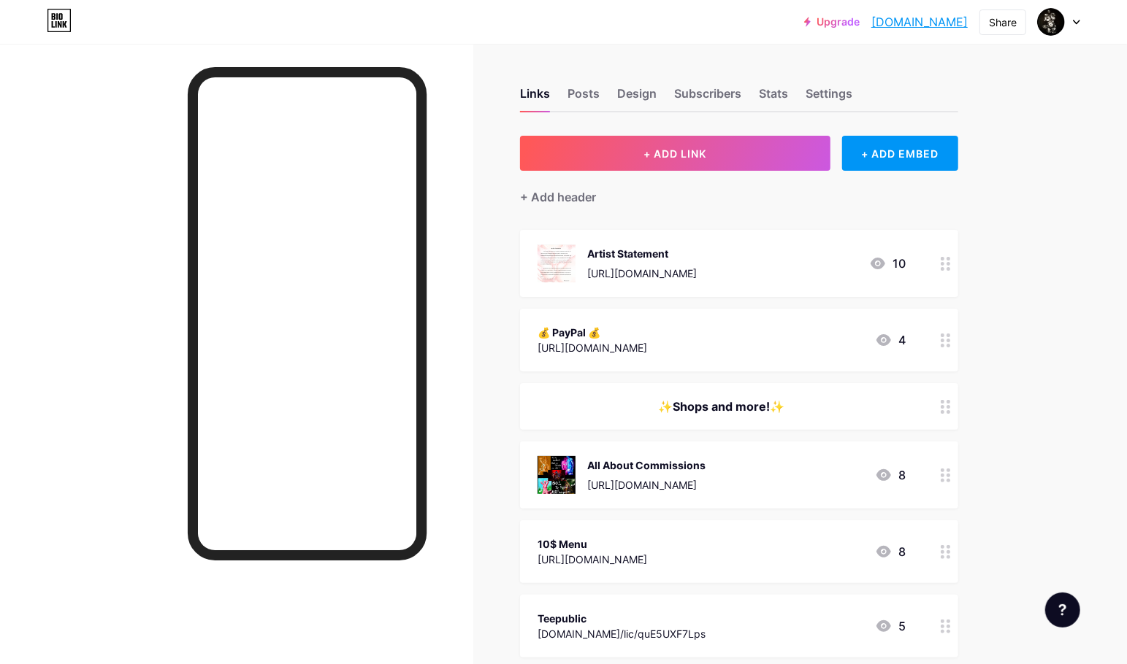
click at [879, 399] on div "✨️Shops and more!✨️" at bounding box center [721, 407] width 368 height 18
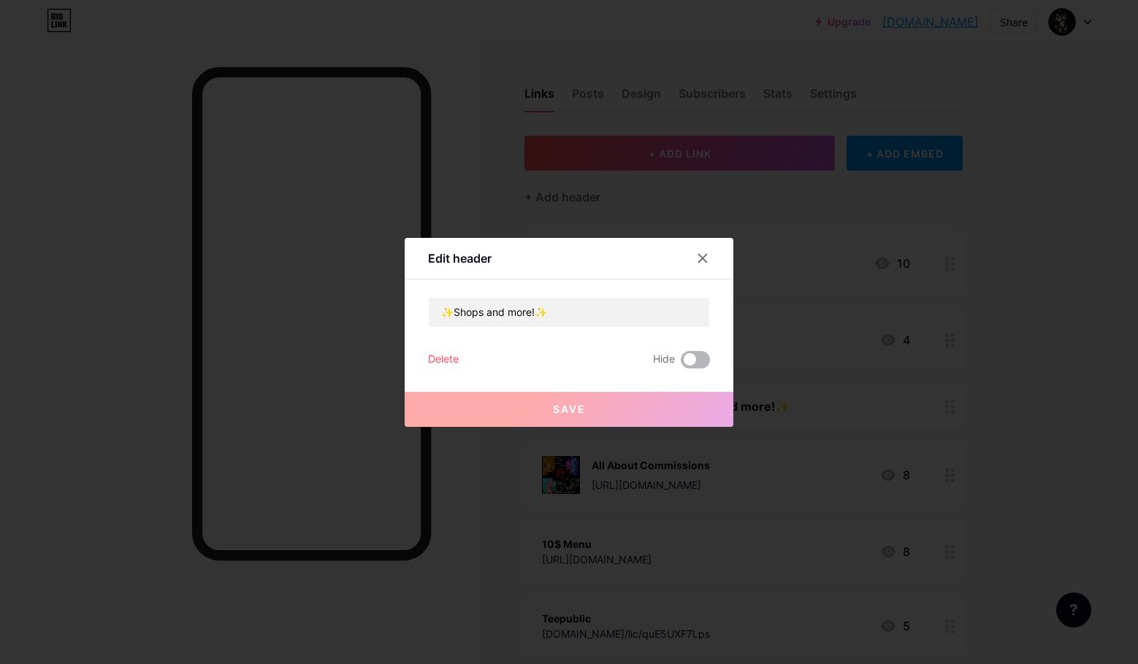
click at [698, 361] on span at bounding box center [694, 360] width 29 height 18
click at [680, 364] on input "checkbox" at bounding box center [680, 364] width 0 height 0
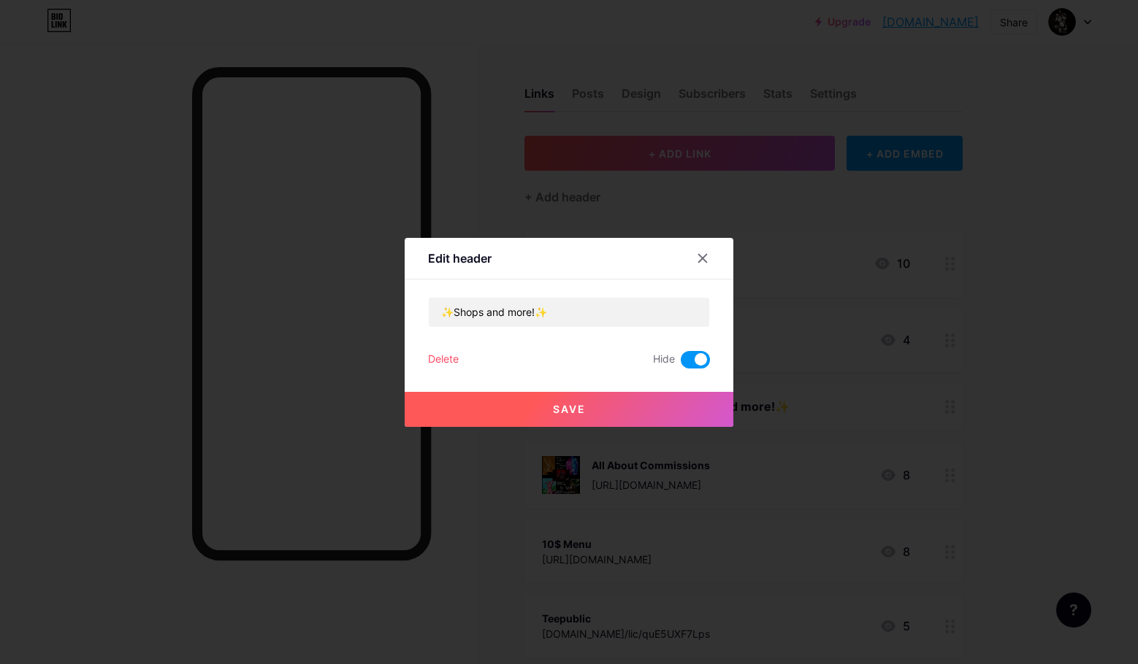
click at [678, 410] on button "Save" at bounding box center [568, 409] width 329 height 35
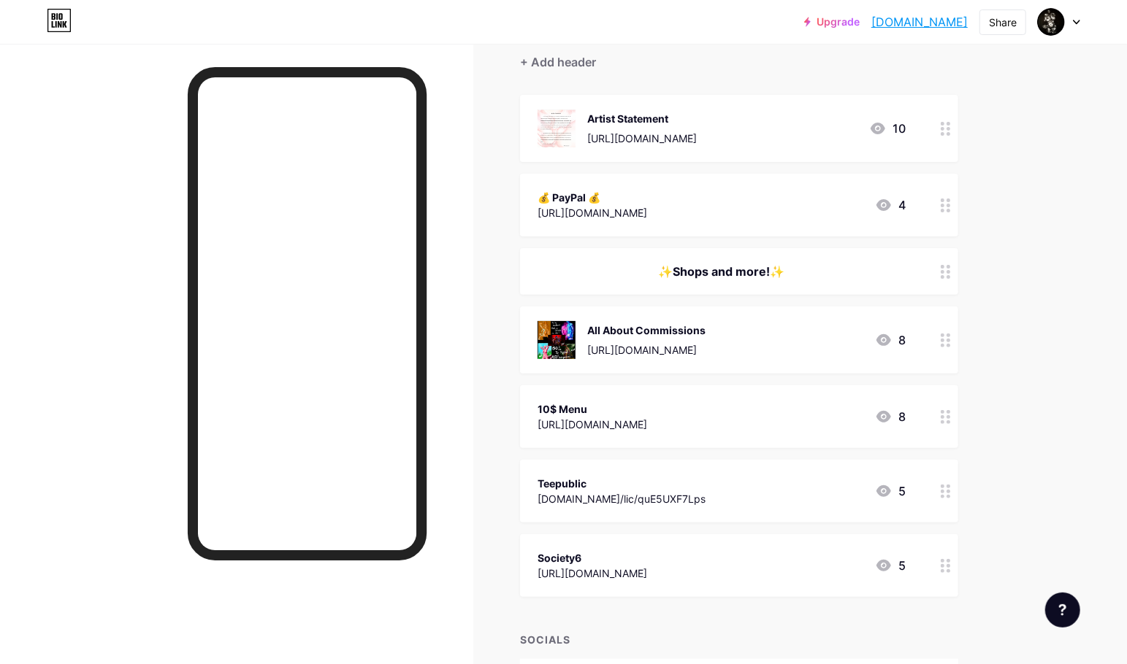
scroll to position [139, 0]
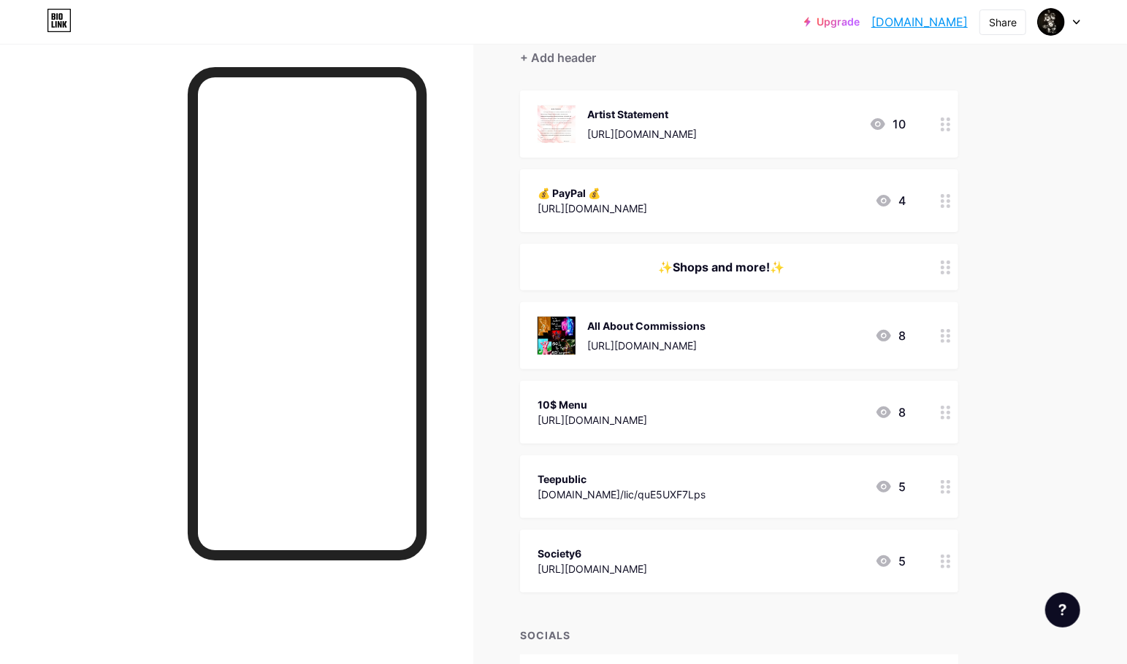
click at [944, 567] on circle at bounding box center [942, 567] width 4 height 4
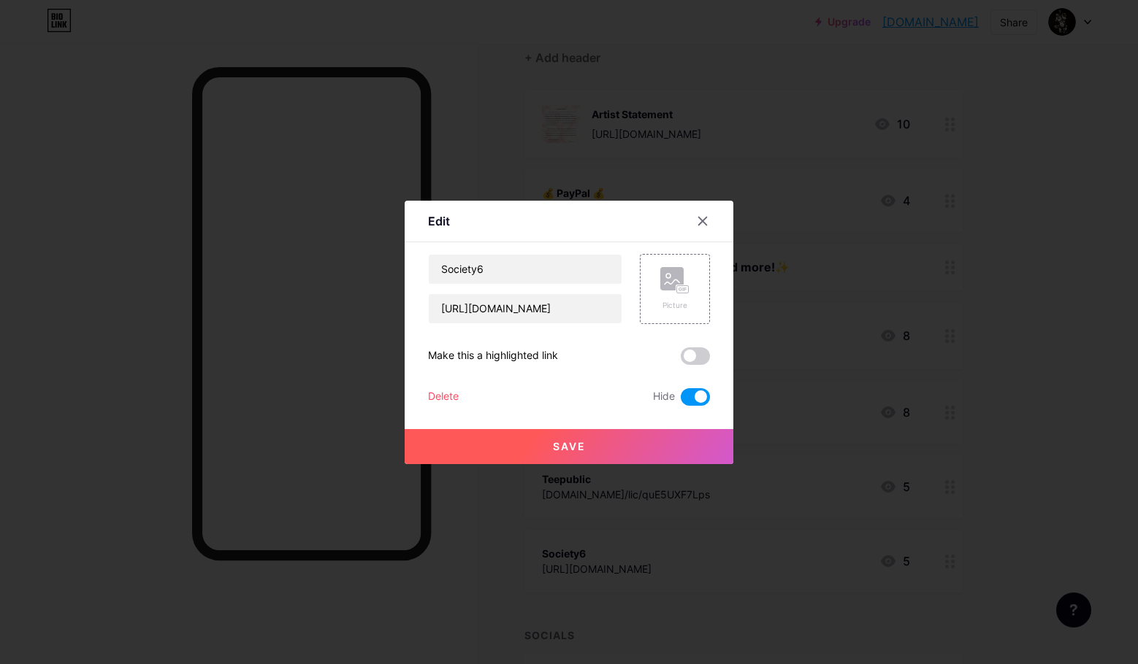
click at [1042, 515] on div at bounding box center [569, 332] width 1138 height 664
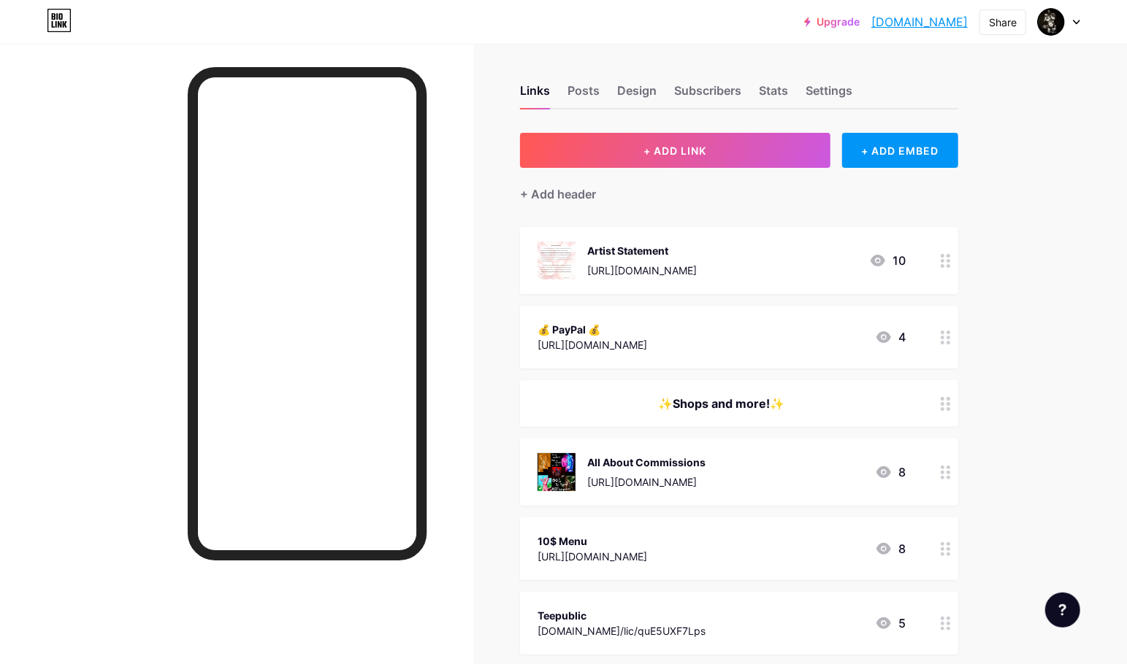
scroll to position [0, 0]
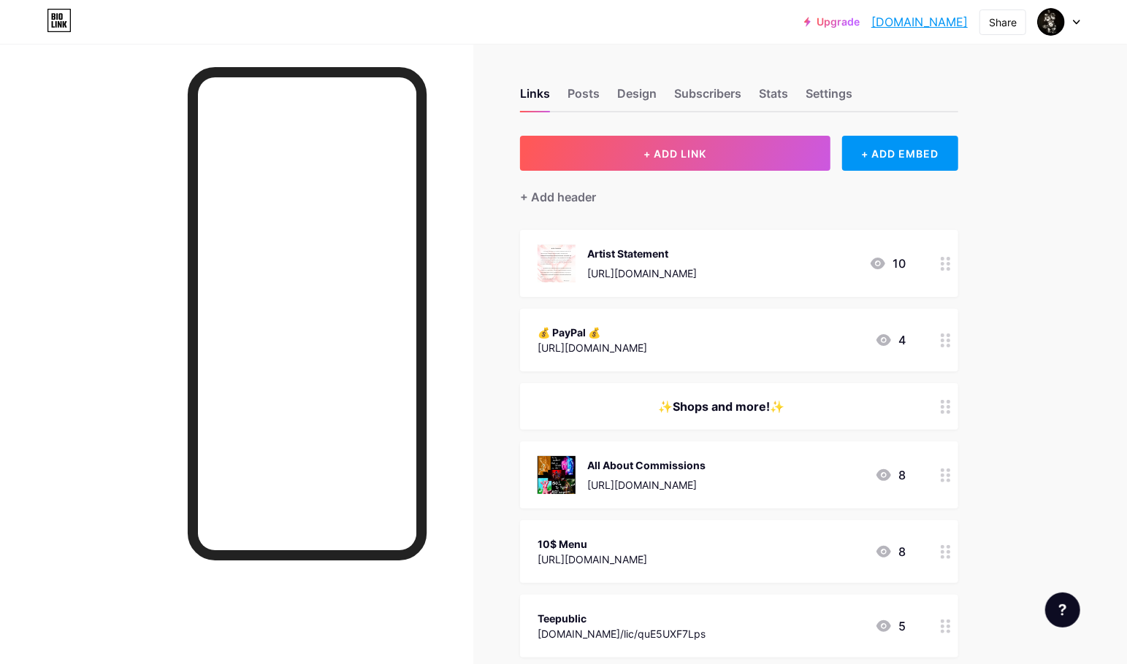
click at [950, 344] on circle at bounding box center [948, 346] width 4 height 4
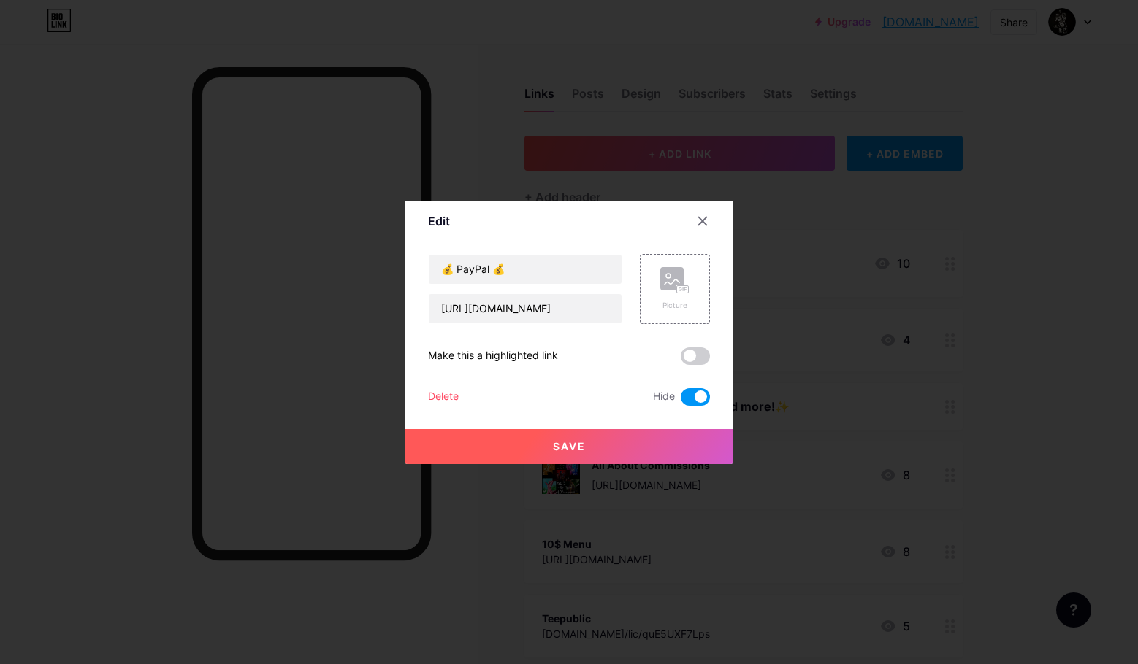
click at [682, 391] on span at bounding box center [694, 397] width 29 height 18
click at [680, 401] on input "checkbox" at bounding box center [680, 401] width 0 height 0
click at [660, 444] on button "Save" at bounding box center [568, 446] width 329 height 35
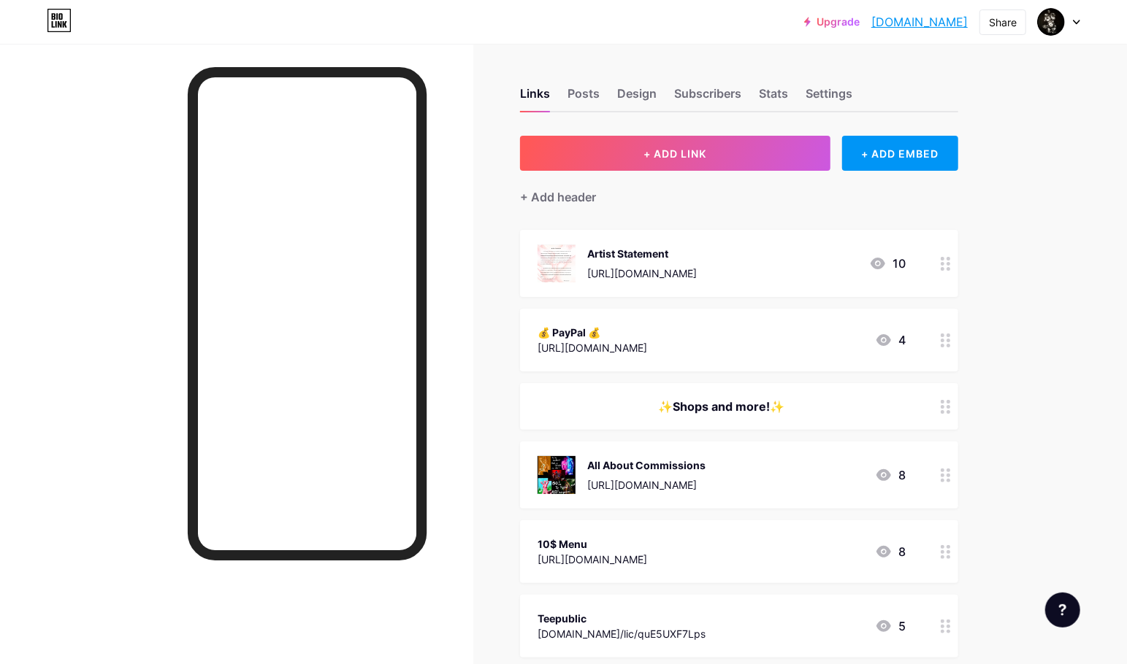
drag, startPoint x: 790, startPoint y: 351, endPoint x: 804, endPoint y: 342, distance: 16.8
click at [804, 342] on div "💰 PayPal 💰 https://www.paypal.me/9lbpaintbrush 4" at bounding box center [721, 340] width 368 height 34
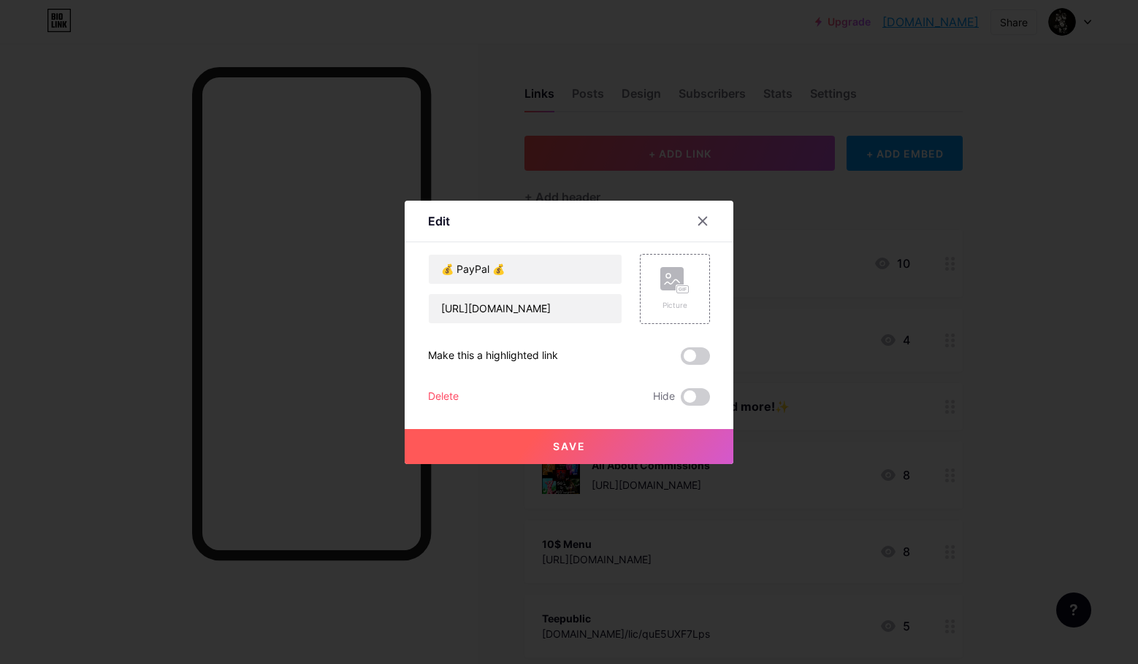
click at [1002, 325] on div at bounding box center [569, 332] width 1138 height 664
